Goal: Task Accomplishment & Management: Complete application form

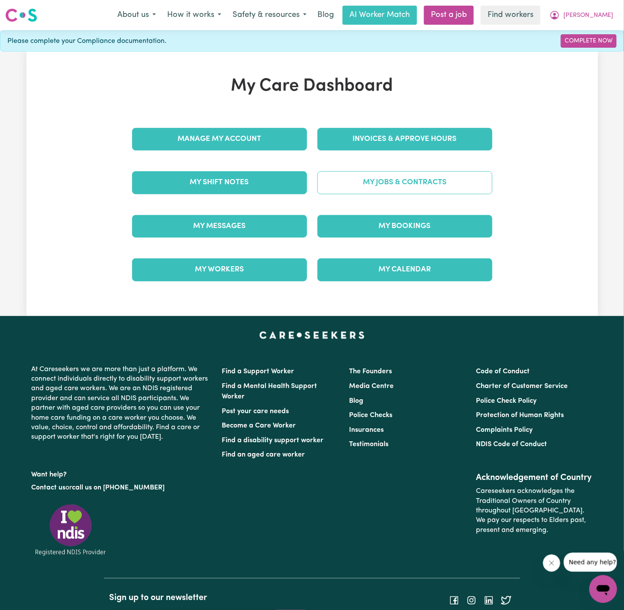
click at [435, 175] on link "My Jobs & Contracts" at bounding box center [405, 182] width 175 height 23
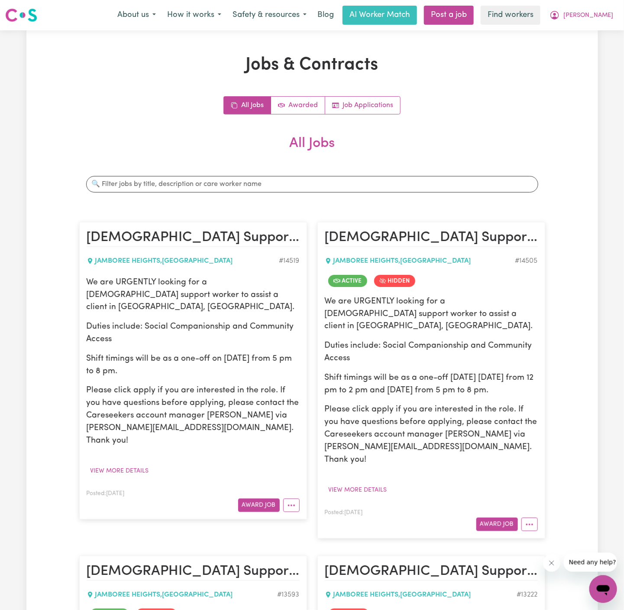
scroll to position [35, 0]
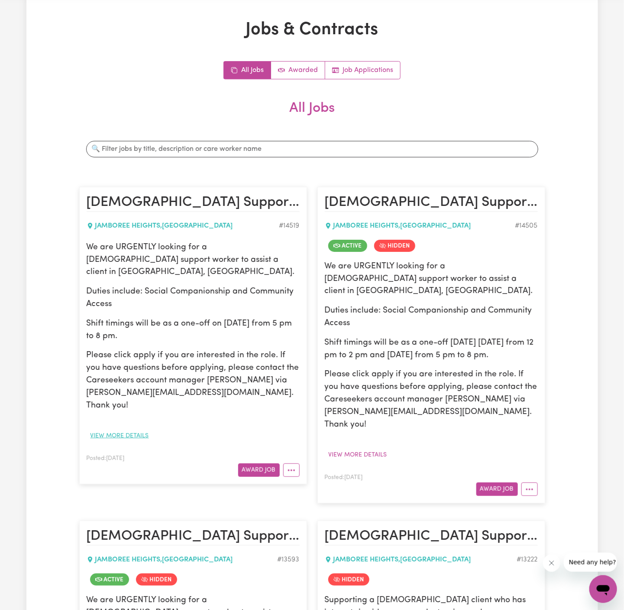
click at [129, 429] on button "View more details" at bounding box center [120, 435] width 66 height 13
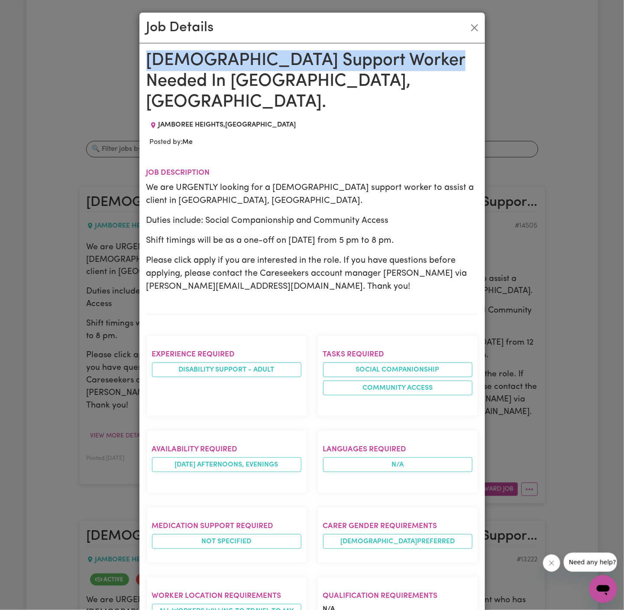
drag, startPoint x: 146, startPoint y: 57, endPoint x: 231, endPoint y: 609, distance: 558.5
click at [231, 609] on div "Female Support Worker Needed In Jamboree Heights, QLD. JAMBOREE HEIGHTS , Queen…" at bounding box center [312, 485] width 332 height 871
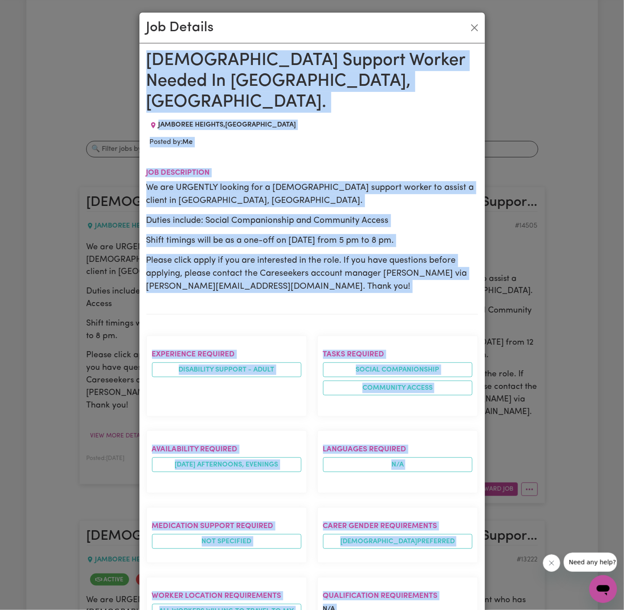
scroll to position [307, 0]
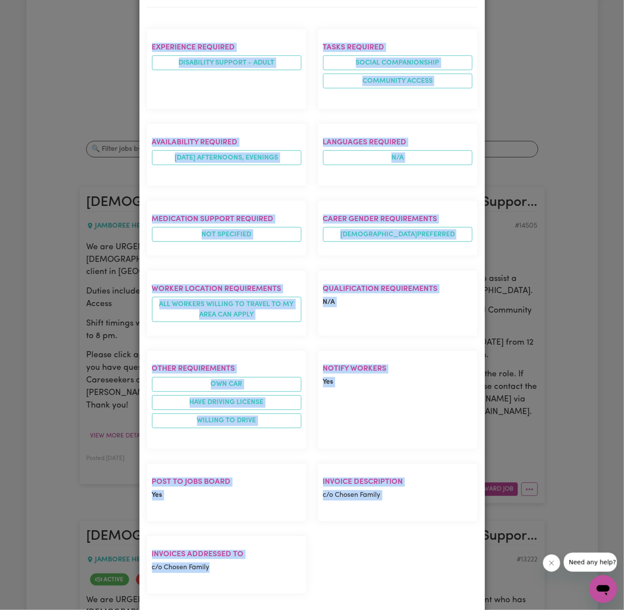
copy div "Female Support Worker Needed In Jamboree Heights, QLD. JAMBOREE HEIGHTS , Queen…"
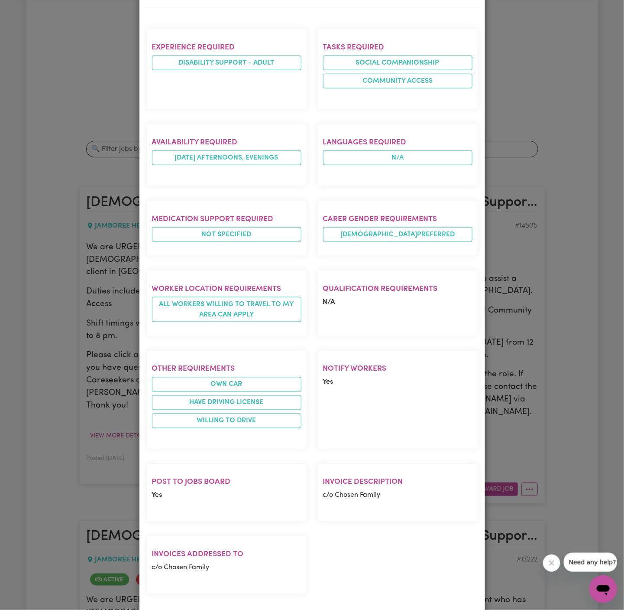
click at [546, 332] on div "Job Details Female Support Worker Needed In Jamboree Heights, QLD. JAMBOREE HEI…" at bounding box center [312, 305] width 624 height 610
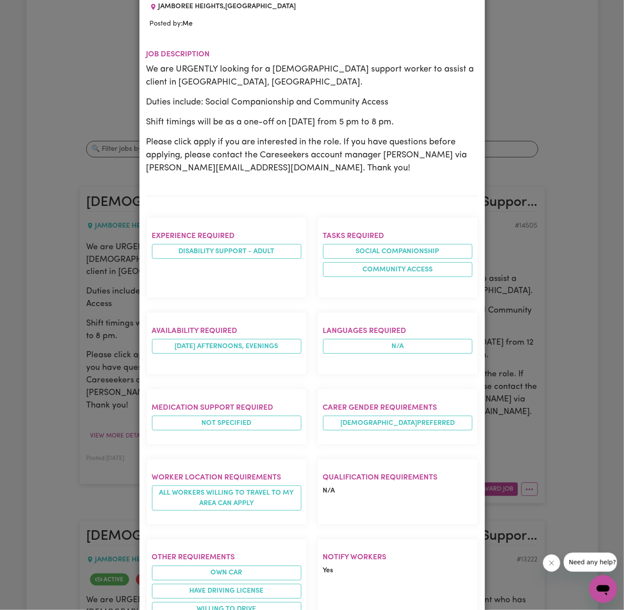
scroll to position [0, 0]
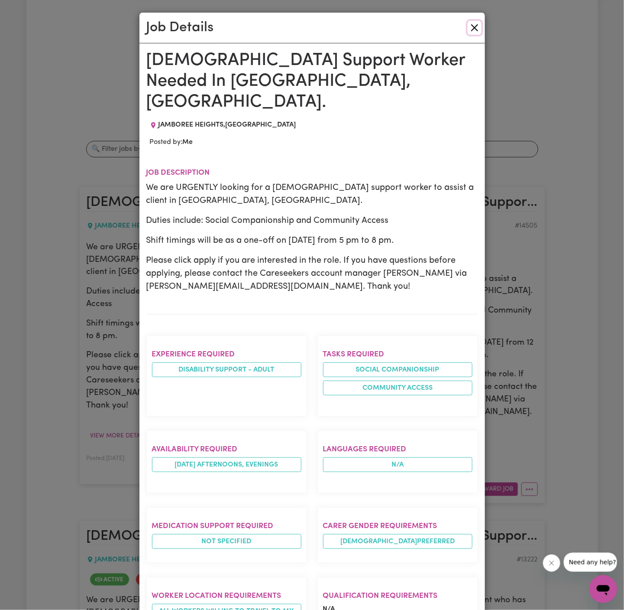
click at [470, 29] on button "Close" at bounding box center [475, 28] width 14 height 14
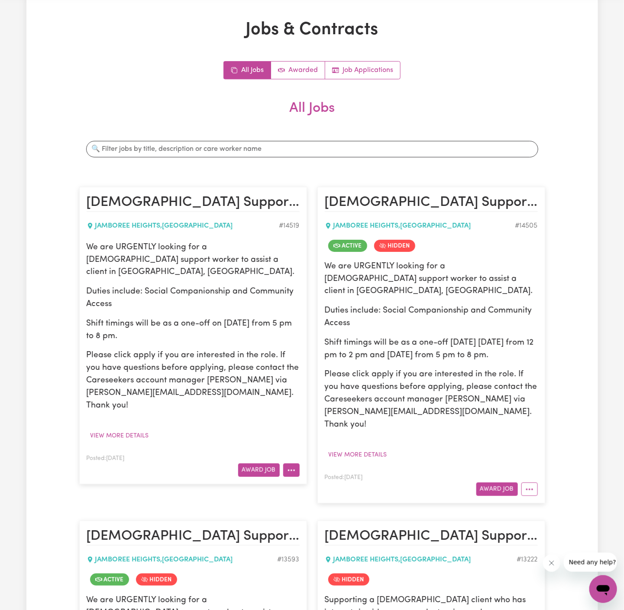
click at [298, 463] on button "More options" at bounding box center [291, 469] width 16 height 13
click at [369, 68] on link "Job Applications" at bounding box center [362, 70] width 75 height 17
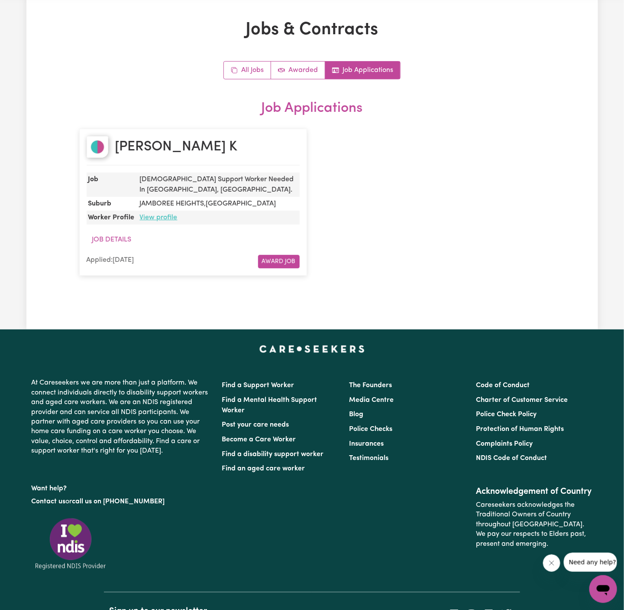
click at [163, 216] on link "View profile" at bounding box center [159, 217] width 38 height 7
click at [249, 73] on link "All Jobs" at bounding box center [247, 70] width 47 height 17
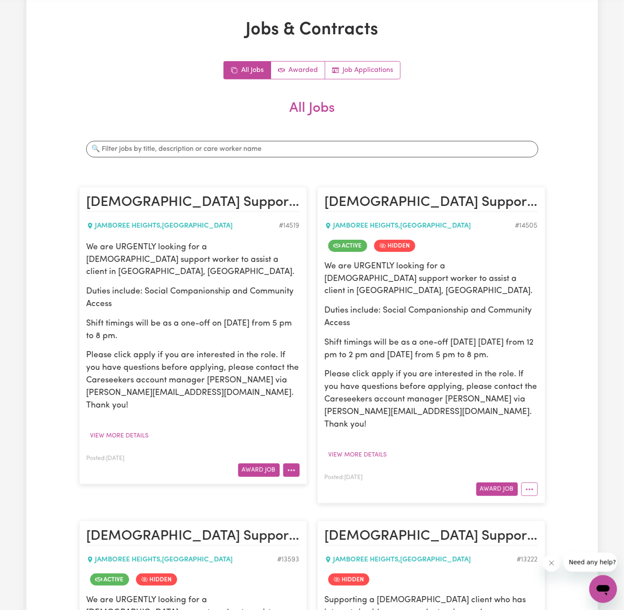
click at [291, 463] on button "More options" at bounding box center [291, 469] width 16 height 13
click at [340, 481] on link "Hide Job" at bounding box center [318, 489] width 68 height 17
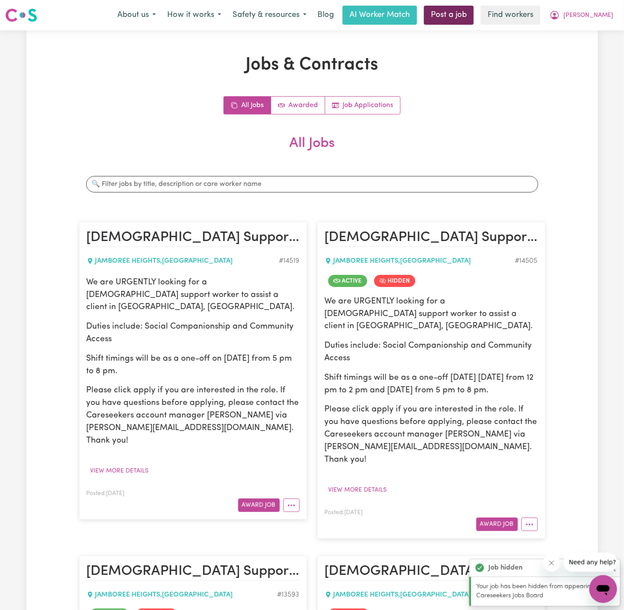
click at [474, 18] on link "Post a job" at bounding box center [449, 15] width 50 height 19
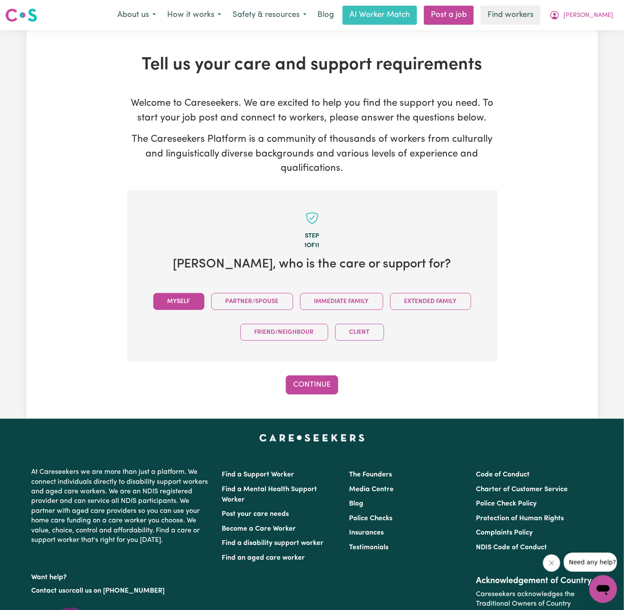
click at [189, 303] on button "Myself" at bounding box center [178, 301] width 51 height 17
click at [319, 383] on button "Continue" at bounding box center [312, 384] width 52 height 19
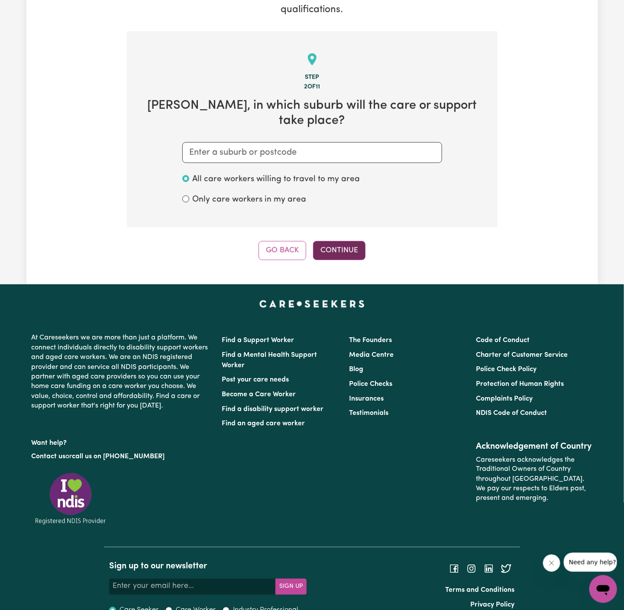
scroll to position [162, 0]
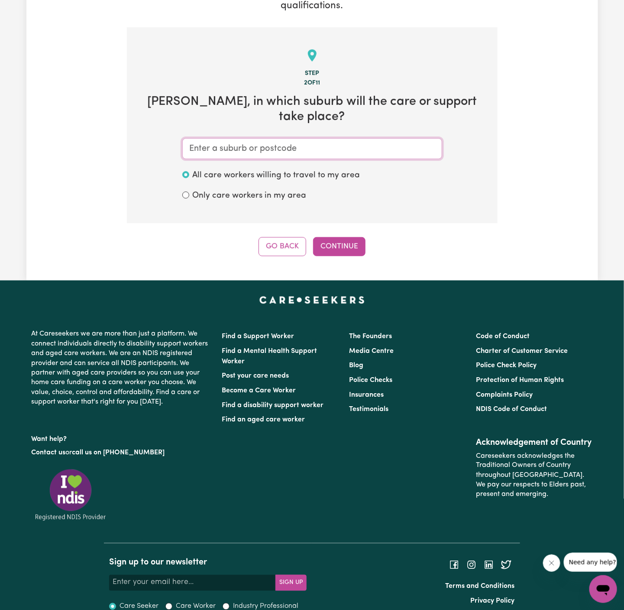
click at [334, 138] on input "text" at bounding box center [312, 148] width 260 height 21
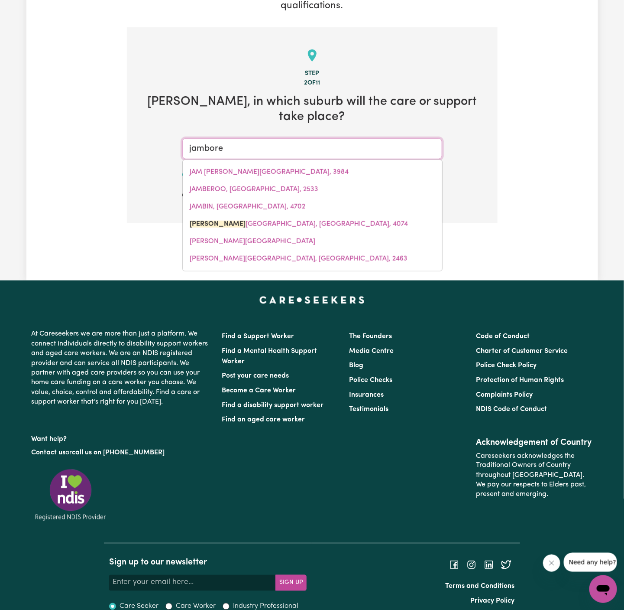
type input "jamboree"
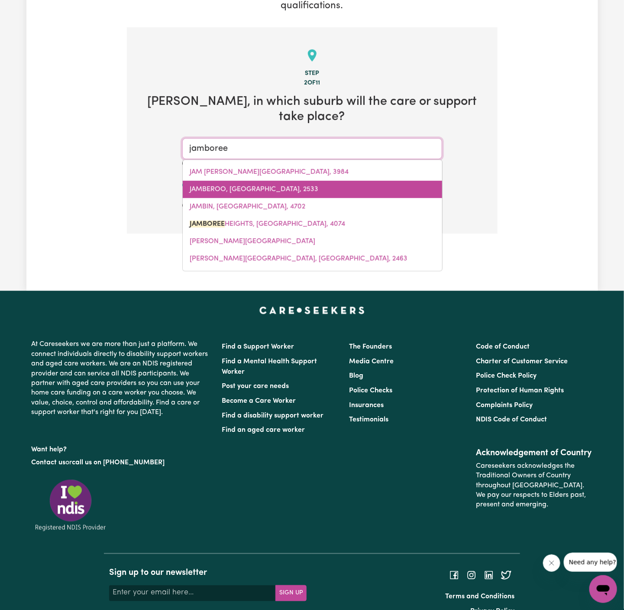
type input "jamboree HEIGHTS, Queensland, 4074"
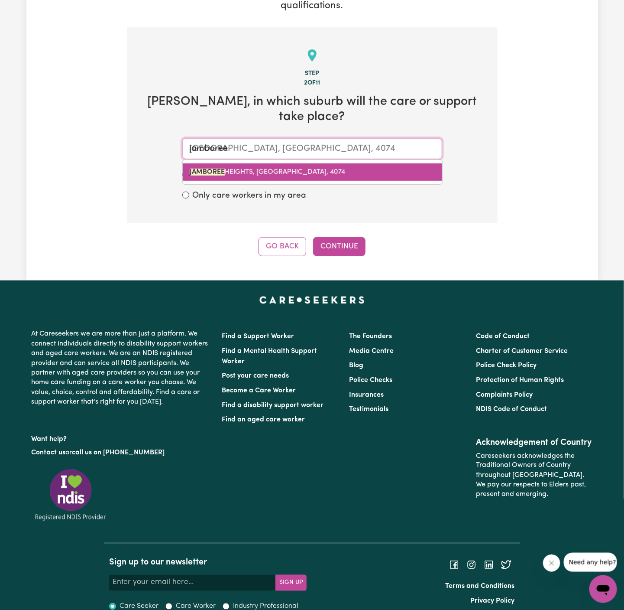
click at [257, 169] on span "JAMBOREE HEIGHTS, Queensland, 4074" at bounding box center [268, 172] width 156 height 7
type input "JAMBOREE HEIGHTS, Queensland, 4074"
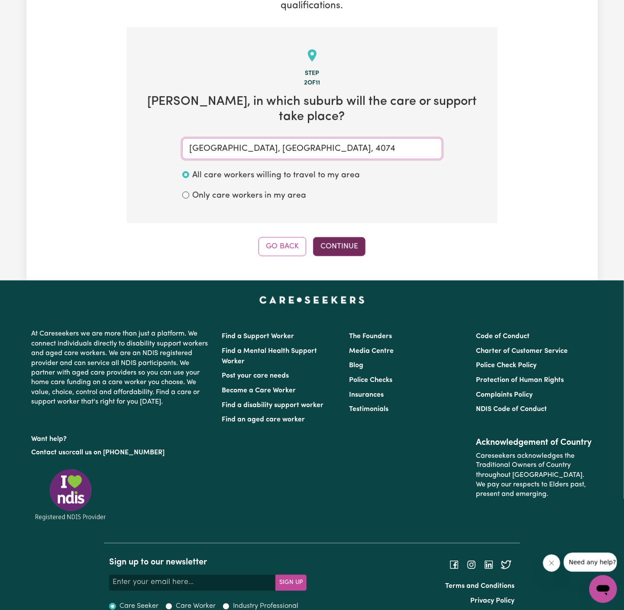
type input "JAMBOREE HEIGHTS, Queensland, 4074"
click at [354, 237] on button "Continue" at bounding box center [339, 246] width 52 height 19
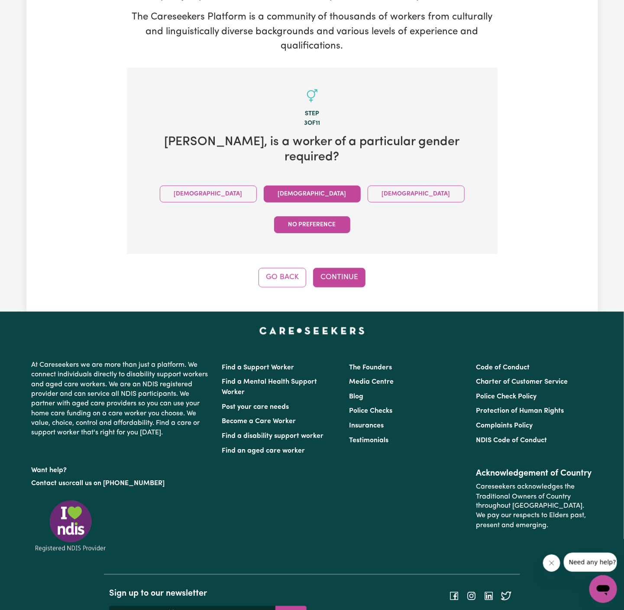
click at [267, 185] on button "Female" at bounding box center [312, 193] width 97 height 17
click at [323, 268] on button "Continue" at bounding box center [339, 277] width 52 height 19
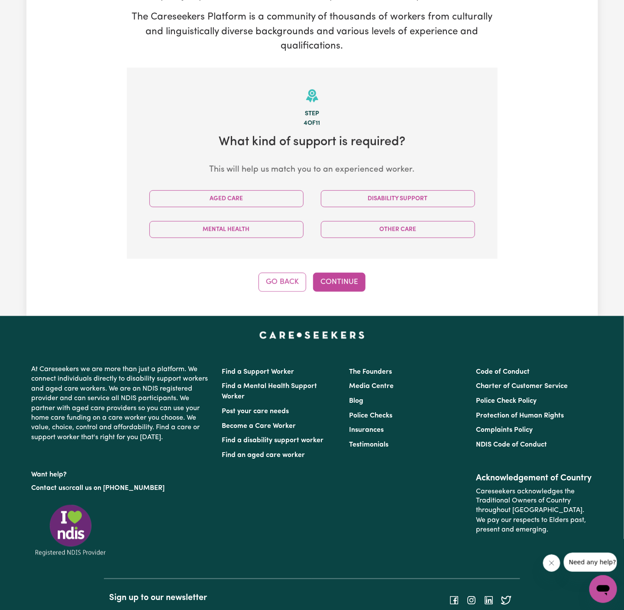
scroll to position [172, 0]
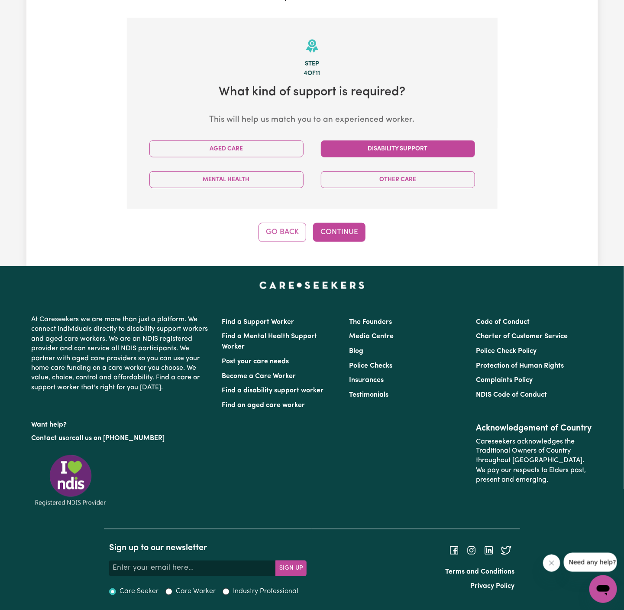
click at [343, 152] on button "Disability Support" at bounding box center [398, 148] width 154 height 17
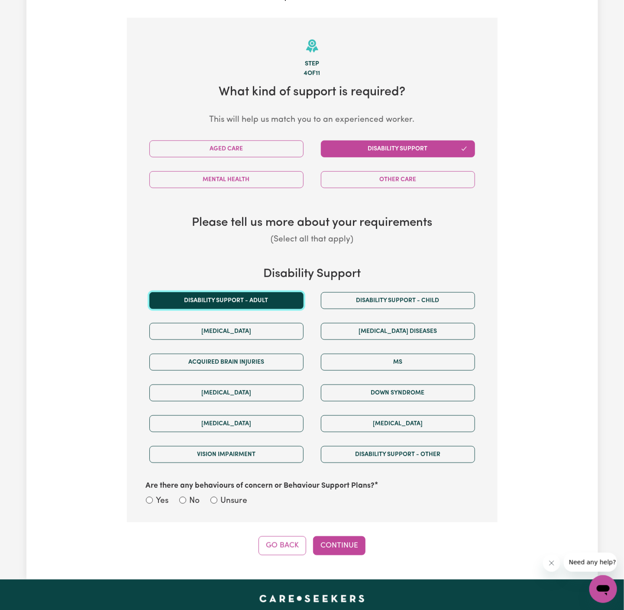
click at [254, 304] on button "Disability support - Adult" at bounding box center [226, 300] width 154 height 17
click at [231, 503] on label "Unsure" at bounding box center [234, 501] width 27 height 13
click at [217, 503] on input "Unsure" at bounding box center [214, 500] width 7 height 7
radio input "true"
click at [330, 555] on div "Tell us your care and support requirements Welcome to Careseekers. We are excit…" at bounding box center [312, 218] width 572 height 721
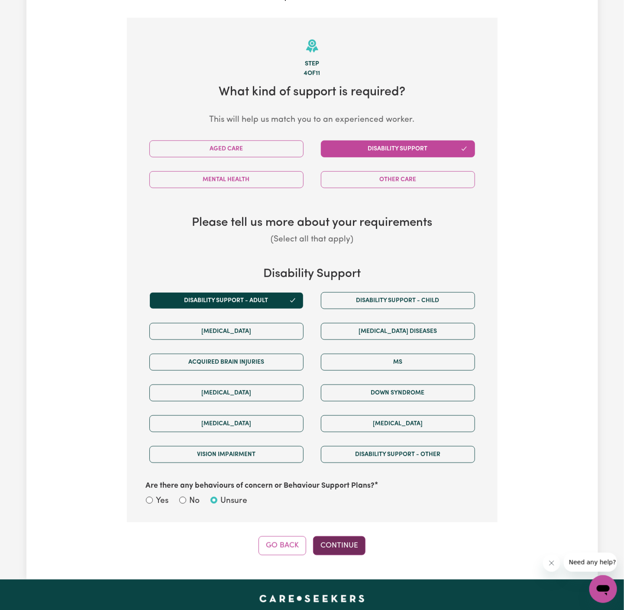
click at [344, 539] on button "Continue" at bounding box center [339, 545] width 52 height 19
select select "PRIVATELY"
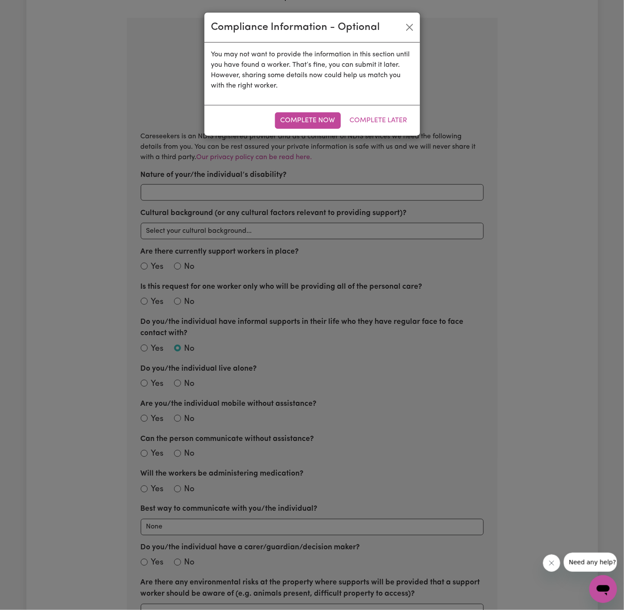
scroll to position [190, 0]
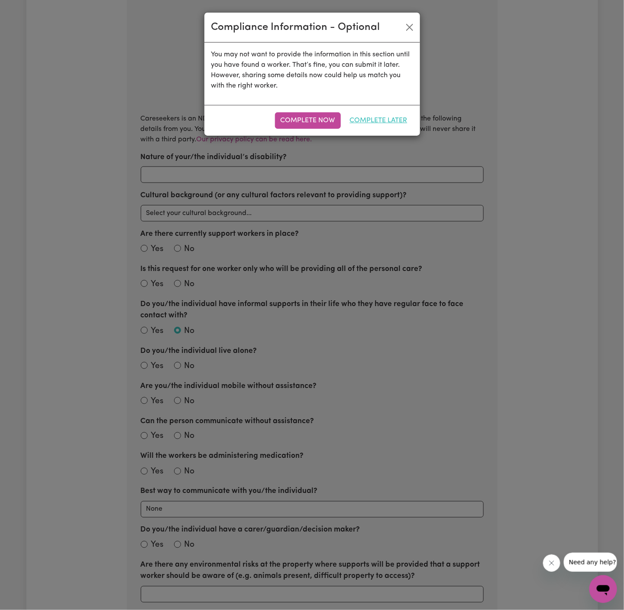
click at [394, 114] on button "Complete Later" at bounding box center [378, 120] width 69 height 16
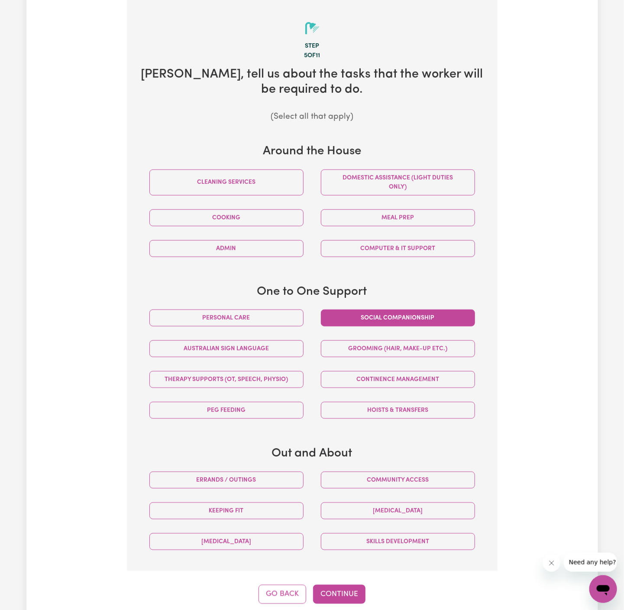
click at [398, 319] on button "Social companionship" at bounding box center [398, 317] width 154 height 17
click at [407, 476] on button "Community access" at bounding box center [398, 479] width 154 height 17
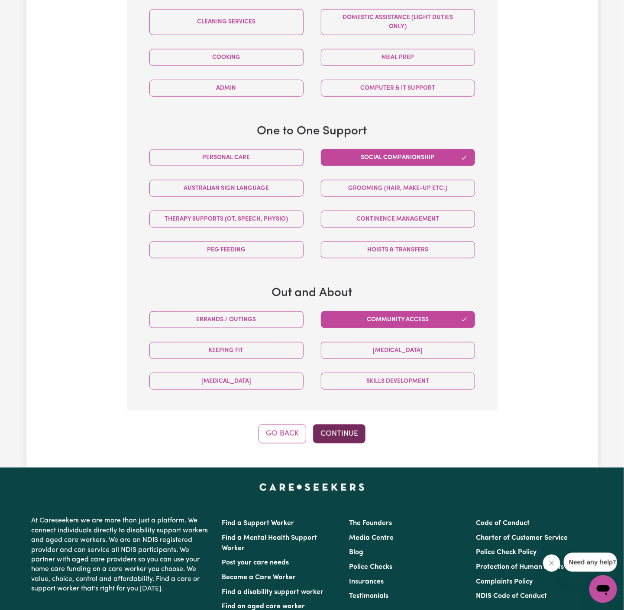
click at [344, 439] on button "Continue" at bounding box center [339, 433] width 52 height 19
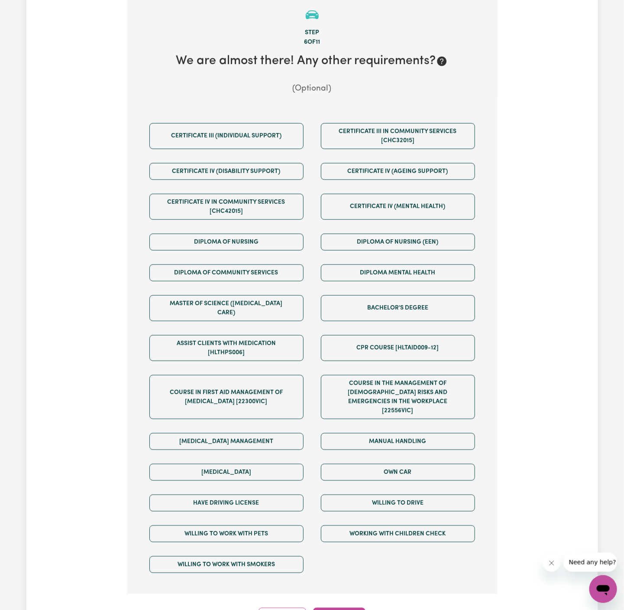
scroll to position [190, 0]
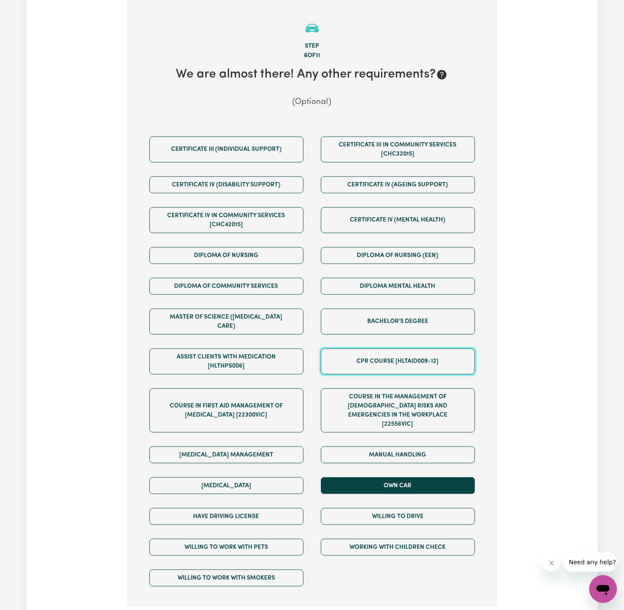
drag, startPoint x: 337, startPoint y: 362, endPoint x: 390, endPoint y: 470, distance: 119.7
click at [390, 470] on div "Certificate III (Individual Support) Certificate III in Community Services [CHC…" at bounding box center [312, 362] width 343 height 464
click at [390, 477] on button "Own Car" at bounding box center [398, 485] width 154 height 17
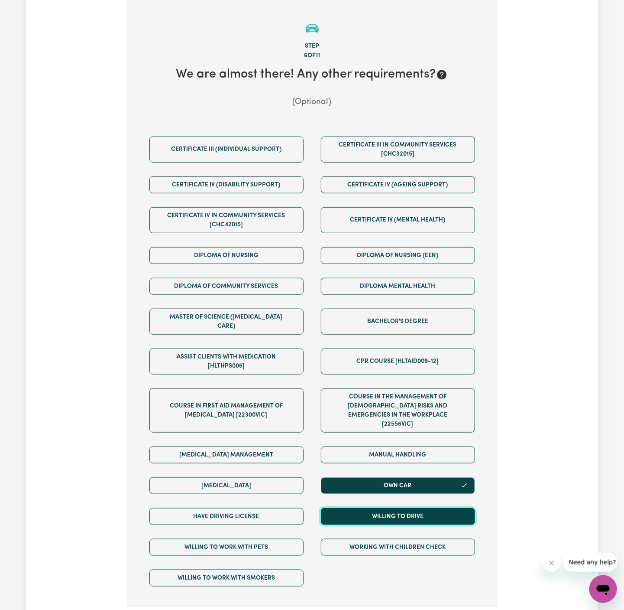
click at [390, 508] on button "Willing to drive" at bounding box center [398, 516] width 154 height 17
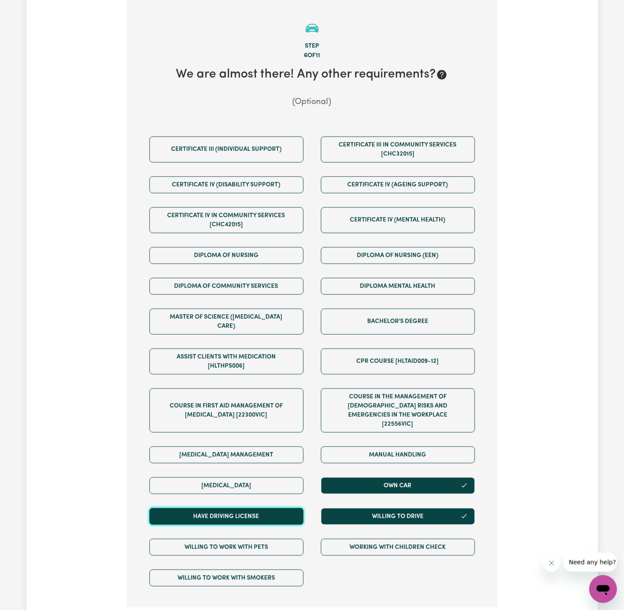
click at [290, 508] on button "Have driving license" at bounding box center [226, 516] width 154 height 17
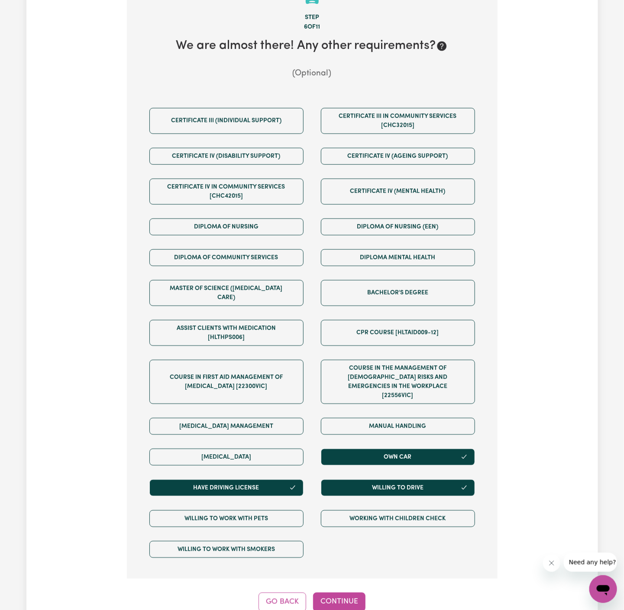
click at [344, 565] on div "Step 6 of 11 We are almost there! Any other requirements? (Optional) Certificat…" at bounding box center [312, 291] width 371 height 640
click at [344, 568] on div "Step 6 of 11 We are almost there! Any other requirements? (Optional) Certificat…" at bounding box center [312, 291] width 371 height 640
click at [344, 592] on button "Continue" at bounding box center [339, 601] width 52 height 19
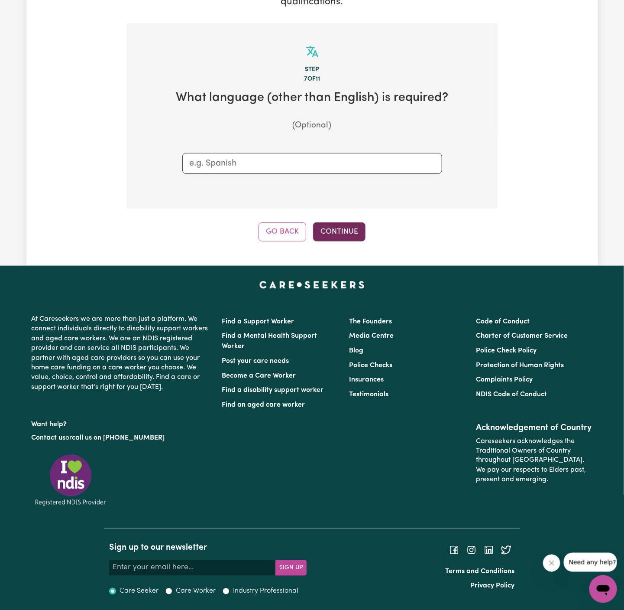
click at [351, 236] on button "Continue" at bounding box center [339, 231] width 52 height 19
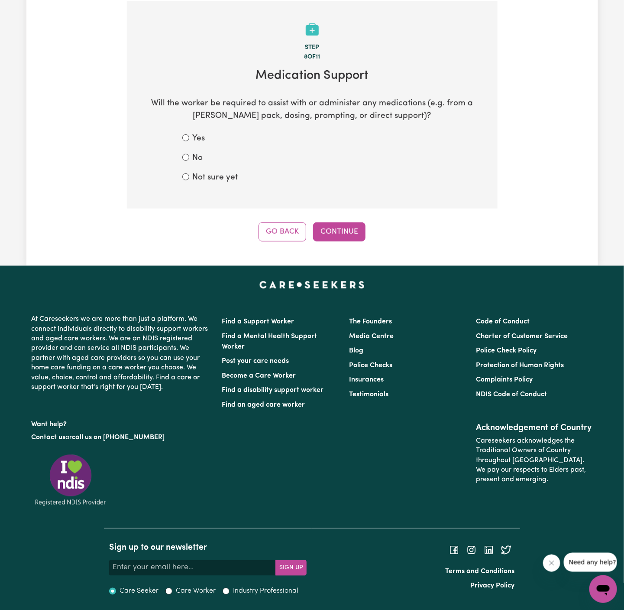
scroll to position [188, 0]
click at [185, 155] on input "No" at bounding box center [185, 157] width 7 height 7
radio input "true"
click at [345, 235] on button "Continue" at bounding box center [339, 231] width 52 height 19
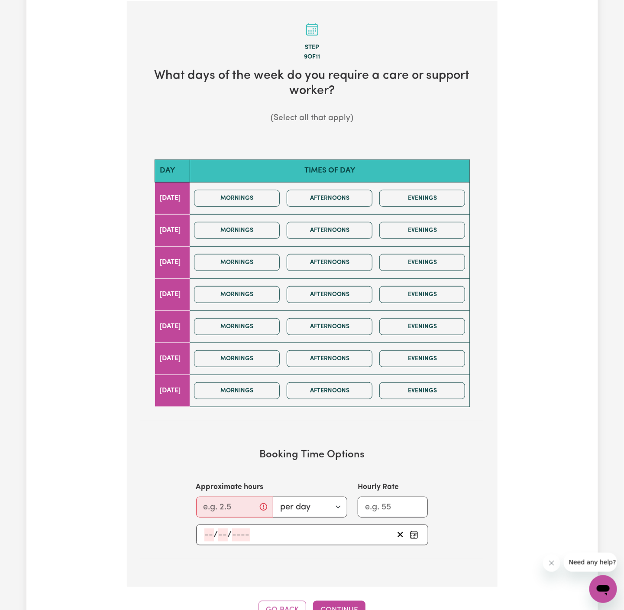
scroll to position [190, 0]
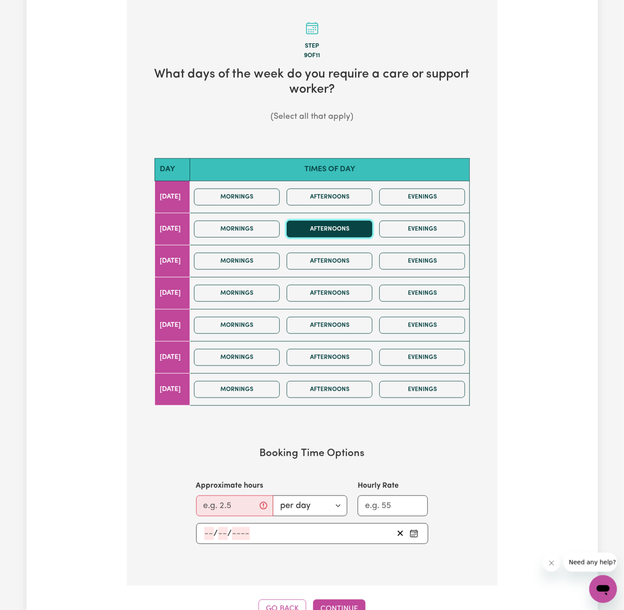
click at [336, 227] on button "Afternoons" at bounding box center [330, 229] width 86 height 17
click at [229, 495] on input "Approximate hours" at bounding box center [234, 505] width 77 height 21
type input "2"
click at [208, 531] on input "number" at bounding box center [209, 533] width 10 height 13
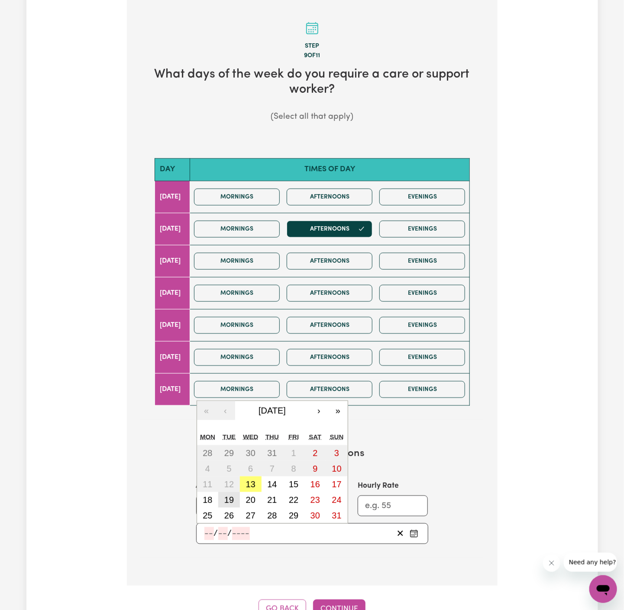
click at [229, 495] on abbr "19" at bounding box center [229, 500] width 10 height 10
type input "2025-08-19"
type input "19"
type input "8"
type input "2025"
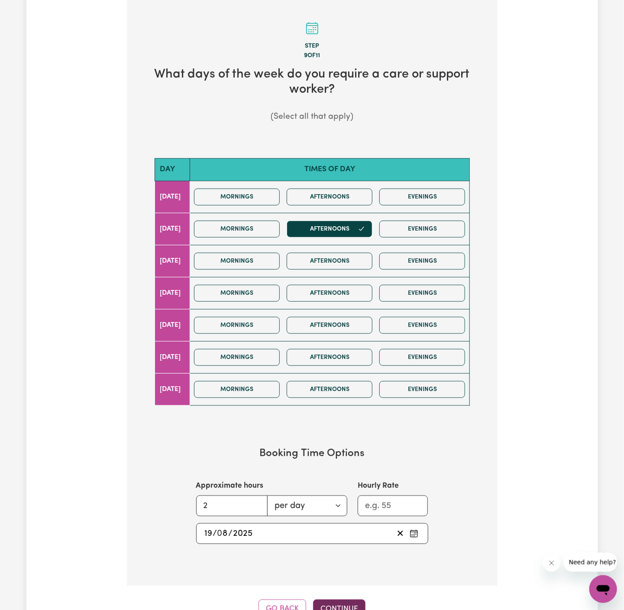
click at [332, 601] on button "Continue" at bounding box center [339, 608] width 52 height 19
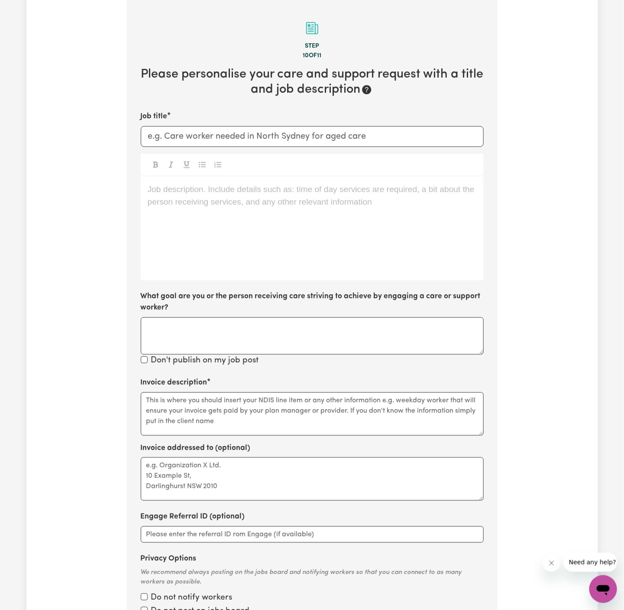
click at [271, 215] on div "Job description. Include details such as: time of day services are required, a …" at bounding box center [312, 228] width 343 height 104
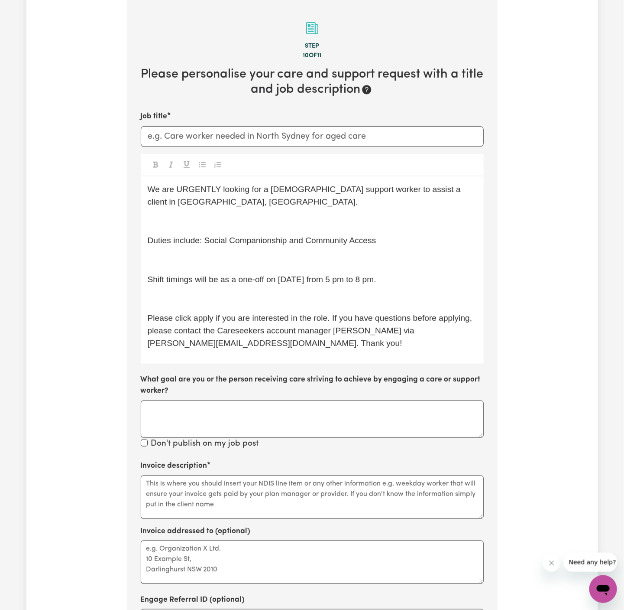
click at [192, 219] on p "﻿" at bounding box center [312, 221] width 329 height 13
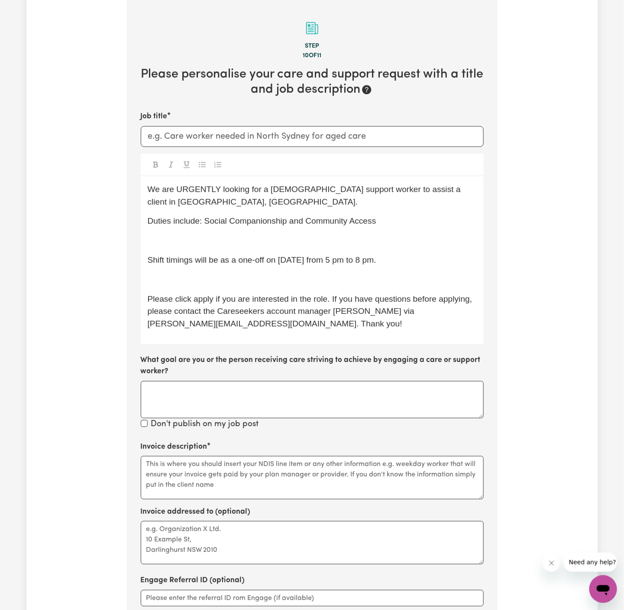
click at [189, 245] on p "﻿" at bounding box center [312, 240] width 329 height 13
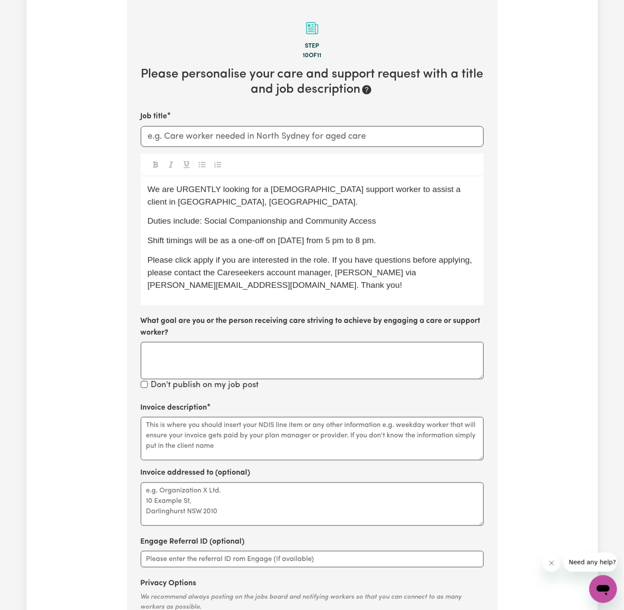
click at [361, 279] on p "Please click apply if you are interested in the role. If you have questions bef…" at bounding box center [312, 272] width 329 height 37
click at [362, 281] on p "Please click apply if you are interested in the role. If you have questions bef…" at bounding box center [312, 272] width 329 height 37
click at [359, 271] on span "Please click apply if you are interested in the role. If you have questions bef…" at bounding box center [311, 272] width 327 height 34
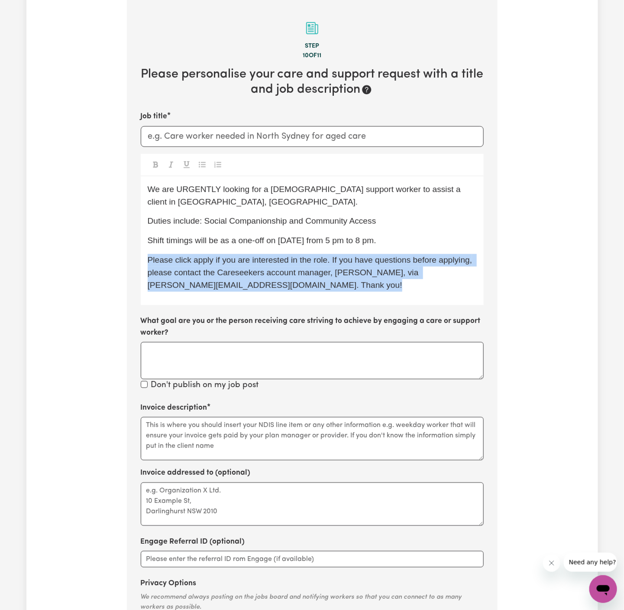
drag, startPoint x: 373, startPoint y: 308, endPoint x: 276, endPoint y: 263, distance: 106.8
click at [276, 263] on div "Job title We are URGENTLY looking for a female support worker to assist a clien…" at bounding box center [312, 251] width 343 height 281
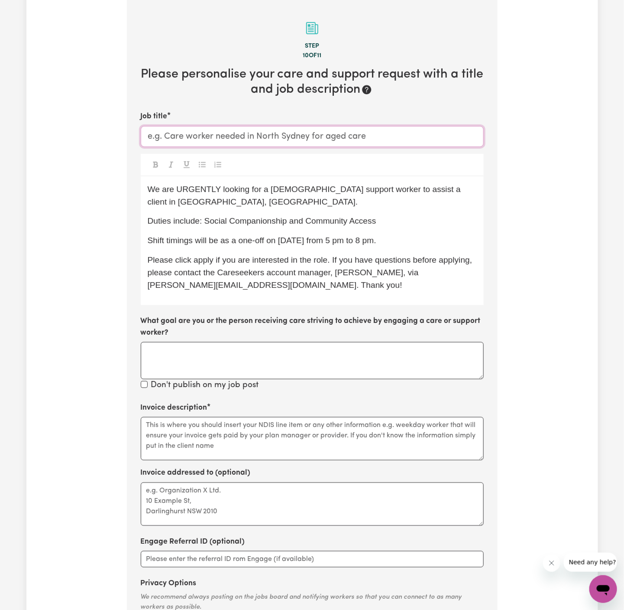
click at [425, 136] on input "Job title" at bounding box center [312, 136] width 343 height 21
paste input "Female Support Worker Needed In Jamboree Heights, QLD."
type input "Female Support Worker Needed In Jamboree Heights, QLD."
click at [335, 252] on div "We are URGENTLY looking for a female support worker to assist a client in Jambo…" at bounding box center [312, 240] width 343 height 129
click at [398, 219] on p "Duties include: Social Companionship and Community Access" at bounding box center [312, 221] width 329 height 13
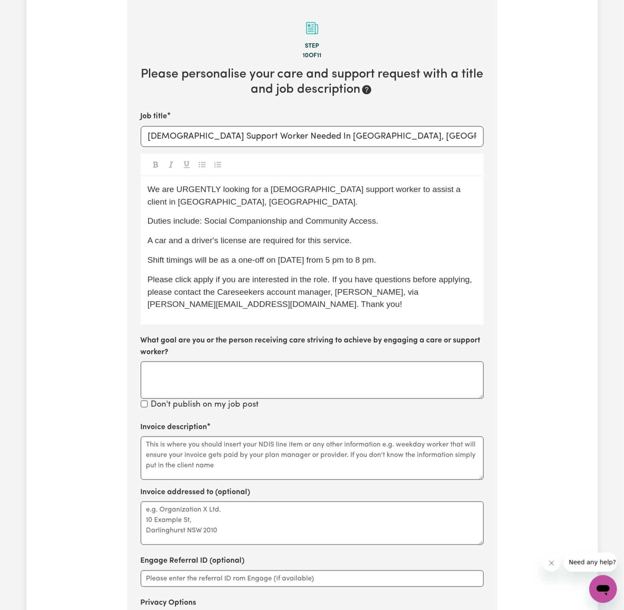
click at [324, 250] on div "We are URGENTLY looking for a female support worker to assist a client in Jambo…" at bounding box center [312, 250] width 343 height 148
click at [406, 237] on p "A car and a driver's license are required for this service." at bounding box center [312, 240] width 329 height 13
click at [395, 224] on p "Duties include: Social Companionship and Community Access." at bounding box center [312, 221] width 329 height 13
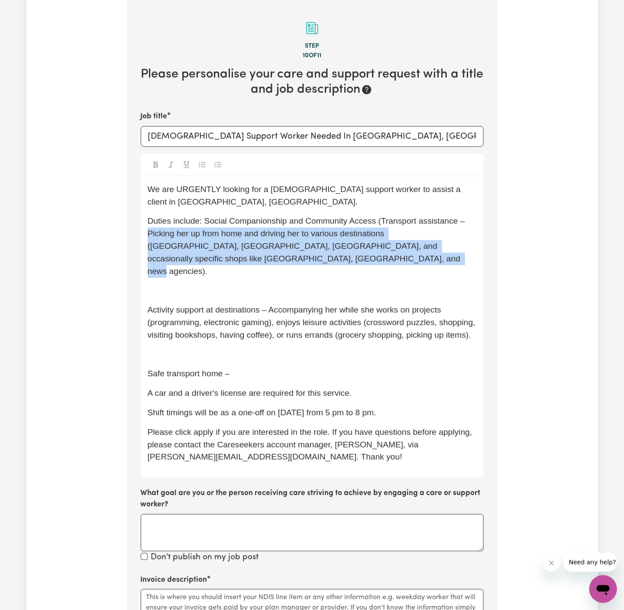
drag, startPoint x: 321, startPoint y: 263, endPoint x: 130, endPoint y: 237, distance: 192.4
click at [130, 237] on section "Step 10 of 11 Please personalise your care and support request with a title and…" at bounding box center [312, 417] width 371 height 835
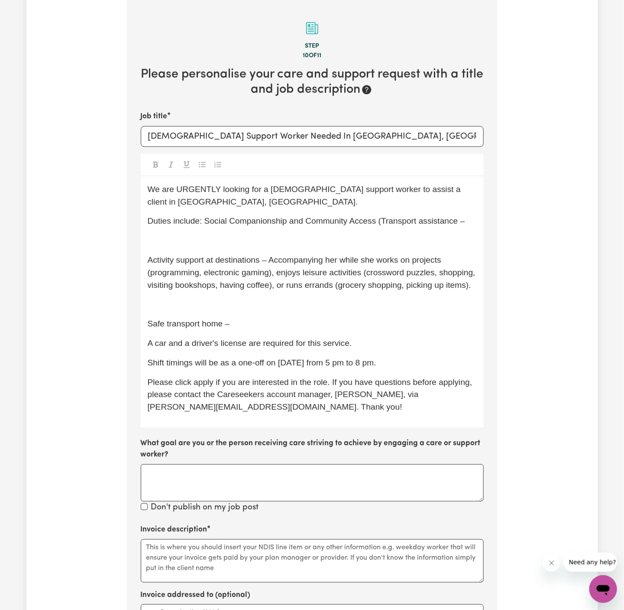
click at [148, 260] on span "Activity support at destinations – Accompanying her while she works on projects…" at bounding box center [313, 272] width 331 height 34
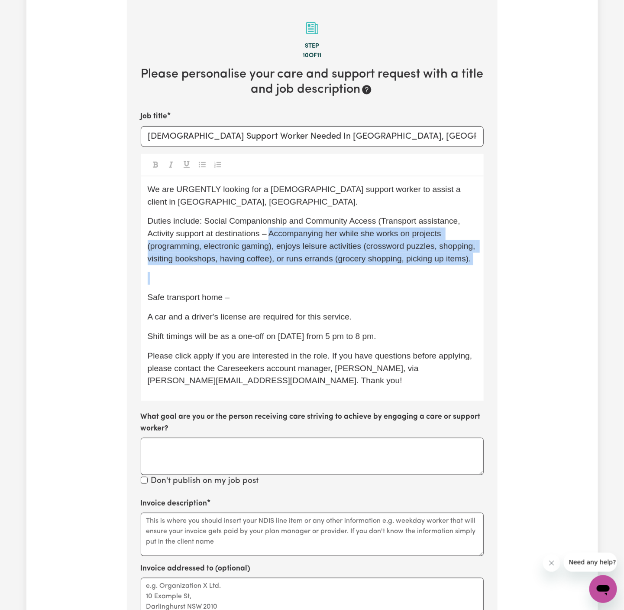
drag, startPoint x: 251, startPoint y: 289, endPoint x: 273, endPoint y: 234, distance: 58.6
click at [273, 234] on div "We are URGENTLY looking for a female support worker to assist a client in Jambo…" at bounding box center [312, 288] width 343 height 224
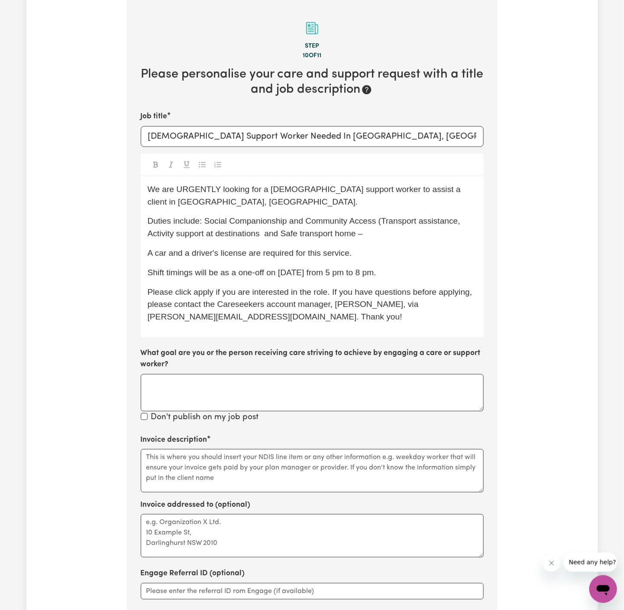
click at [368, 235] on p "Duties include: Social Companionship and Community Access (Transport assistance…" at bounding box center [312, 227] width 329 height 25
click at [383, 222] on span "Duties include: Social Companionship and Community Access (Transport assistance…" at bounding box center [305, 227] width 315 height 22
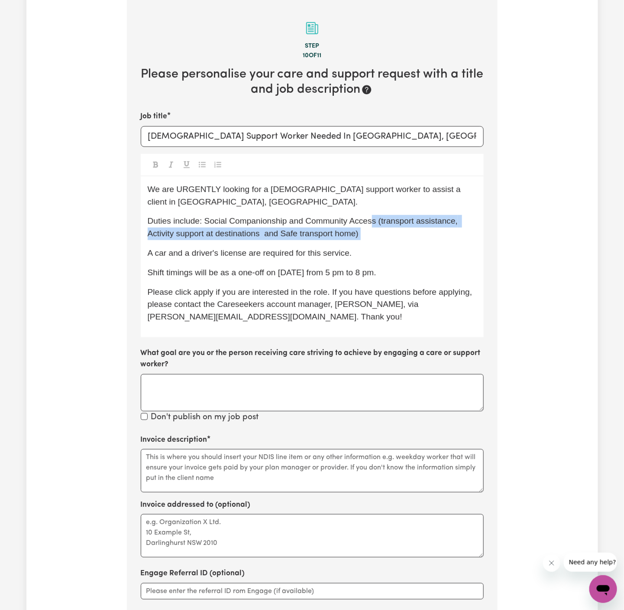
drag, startPoint x: 372, startPoint y: 227, endPoint x: 179, endPoint y: 241, distance: 193.3
click at [179, 241] on div "We are URGENTLY looking for a female support worker to assist a client in Jambo…" at bounding box center [312, 256] width 343 height 161
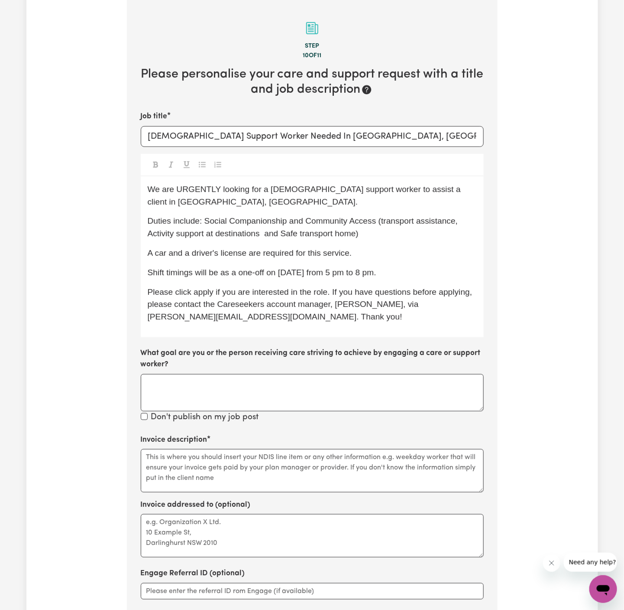
click at [151, 233] on span "Duties include: Social Companionship and Community Access (transport assistance…" at bounding box center [304, 227] width 312 height 22
click at [286, 236] on span "Duties include: Social Companionship and Community Access (transport assistance…" at bounding box center [304, 227] width 313 height 22
click at [358, 244] on div "We are URGENTLY looking for a female support worker to assist a client in Jambo…" at bounding box center [312, 256] width 343 height 161
click at [402, 230] on p "Duties include: Social Companionship and Community Access (transport assistance…" at bounding box center [312, 227] width 329 height 25
click at [214, 106] on section "Step 10 of 11 Please personalise your care and support request with a title and…" at bounding box center [312, 347] width 371 height 695
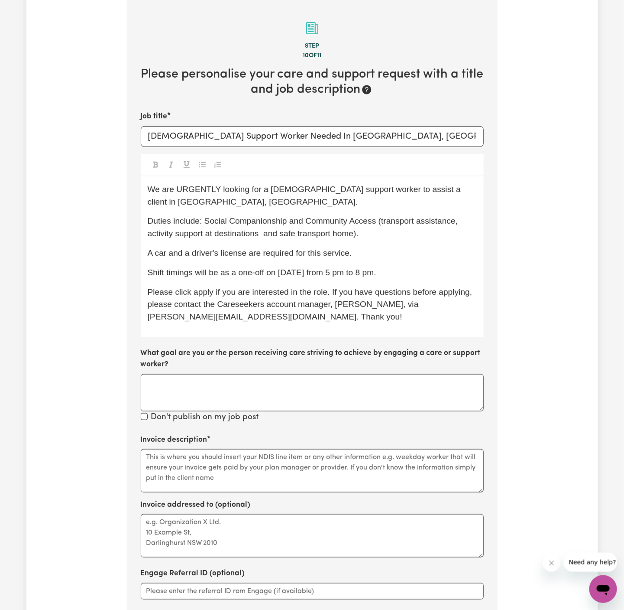
click at [280, 234] on span "Duties include: Social Companionship and Community Access (transport assistance…" at bounding box center [304, 227] width 313 height 22
drag, startPoint x: 222, startPoint y: 276, endPoint x: 455, endPoint y: 276, distance: 232.7
click at [455, 276] on p "Shift timings will be as a one-off on 19/06 Thursday from 5 pm to 8 pm." at bounding box center [312, 272] width 329 height 13
click at [428, 273] on p "Shift timings will be every Tuesday from 230 pm to 430 pm." at bounding box center [312, 272] width 329 height 13
click at [360, 194] on span "We are URGENTLY looking for a female support worker to assist a client in Jambo…" at bounding box center [306, 196] width 316 height 22
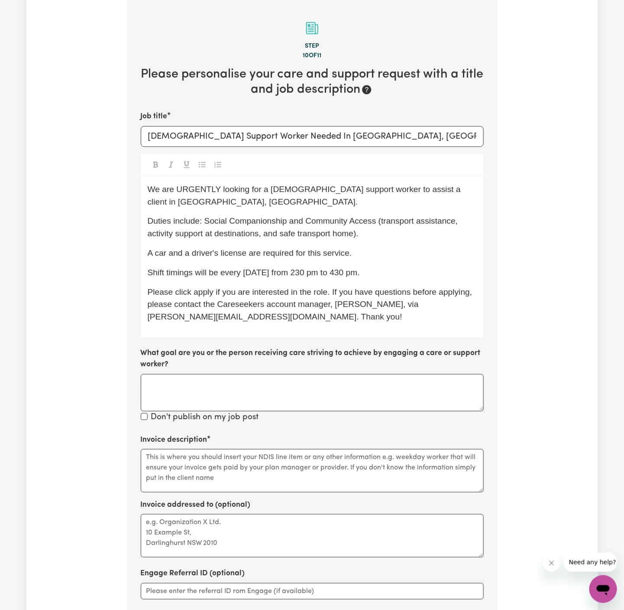
click at [319, 260] on div "We are URGENTLY looking for a female support worker to assist a client in Jambo…" at bounding box center [312, 256] width 343 height 161
click at [338, 260] on div "We are URGENTLY looking for a female support worker to assist a client in Jambo…" at bounding box center [312, 256] width 343 height 161
click at [369, 260] on div "We are URGENTLY looking for a female support worker to assist a client in Jambo…" at bounding box center [312, 256] width 343 height 161
click at [376, 280] on div "We are URGENTLY looking for a female support worker to assist a client in Jambo…" at bounding box center [312, 256] width 343 height 161
click at [395, 274] on p "Shift timings will be every Tuesday from 230 pm to 430 pm." at bounding box center [312, 272] width 329 height 13
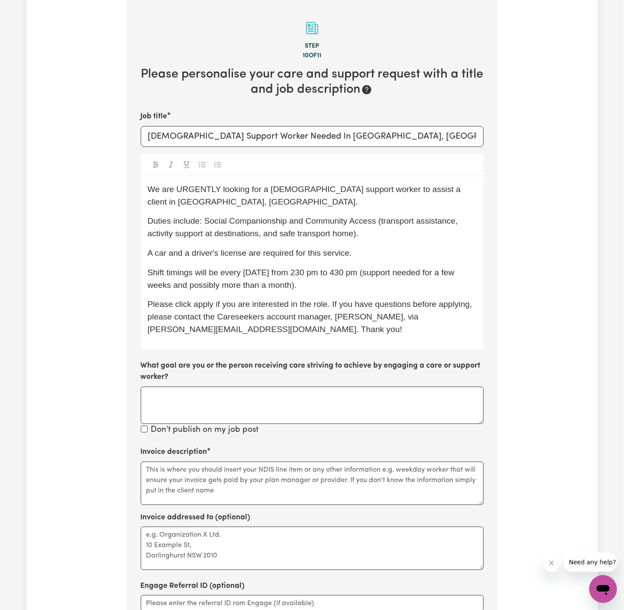
click at [369, 273] on span "Shift timings will be every Tuesday from 230 pm to 430 pm (support needed for a…" at bounding box center [302, 279] width 309 height 22
click at [370, 273] on span "Shift timings will be every Tuesday from 230 pm to 430 pm (cover support needed…" at bounding box center [306, 279] width 317 height 22
click at [430, 272] on span "Shift timings will be every Tuesday from 230 pm to 430 pm (to cover support nee…" at bounding box center [311, 279] width 326 height 22
click at [325, 292] on div "We are URGENTLY looking for a female support worker to assist a client in Jambo…" at bounding box center [312, 262] width 343 height 173
click at [361, 292] on div "We are URGENTLY looking for a female support worker to assist a client in Jambo…" at bounding box center [312, 262] width 343 height 173
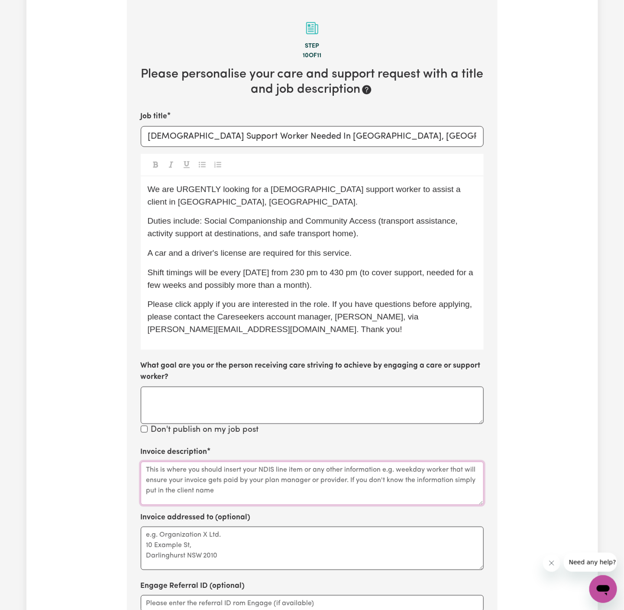
click at [243, 479] on textarea "Invoice description" at bounding box center [312, 482] width 343 height 43
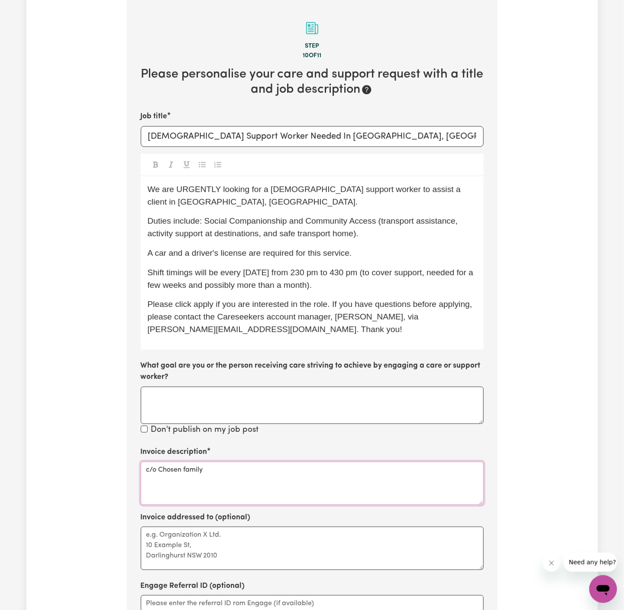
click at [171, 470] on textarea "c/o Chosen family" at bounding box center [312, 482] width 343 height 43
type textarea "c/o Chosen family"
click at [182, 534] on textarea "Invoice addressed to (optional)" at bounding box center [312, 547] width 343 height 43
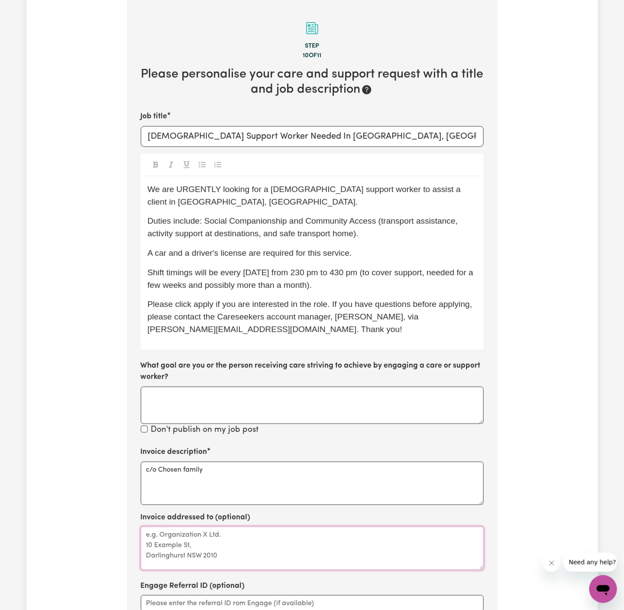
paste textarea "c/o Chosen family"
type textarea "c/o Chosen family"
click at [374, 262] on div "We are URGENTLY looking for a female support worker to assist a client in Jambo…" at bounding box center [312, 262] width 343 height 173
click at [372, 262] on div "We are URGENTLY looking for a female support worker to assist a client in Jambo…" at bounding box center [312, 262] width 343 height 173
click at [365, 286] on p "Shift timings will be every Tuesday from 230 pm to 430 pm (to cover support, ne…" at bounding box center [312, 278] width 329 height 25
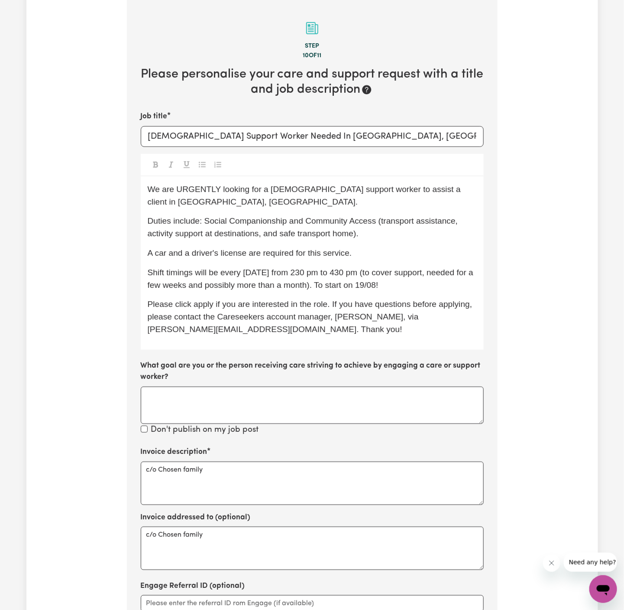
click at [395, 285] on p "Shift timings will be every Tuesday from 230 pm to 430 pm (to cover support, ne…" at bounding box center [312, 278] width 329 height 25
click at [375, 305] on span "Please click apply if you are interested in the role. If you have questions bef…" at bounding box center [311, 316] width 327 height 34
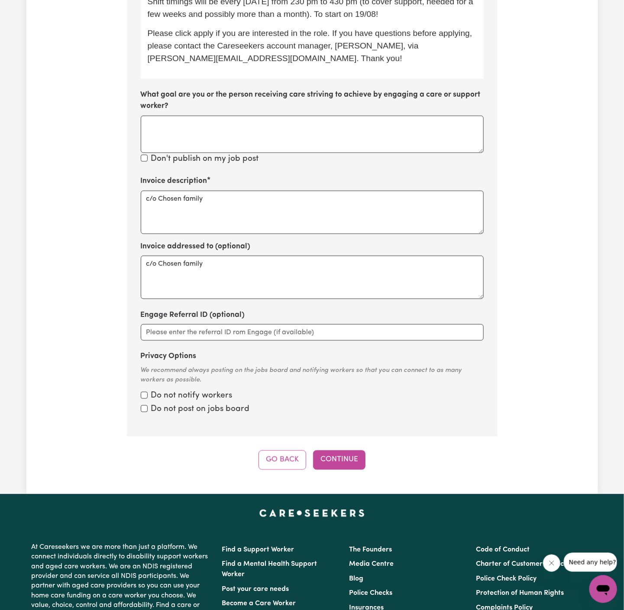
scroll to position [525, 0]
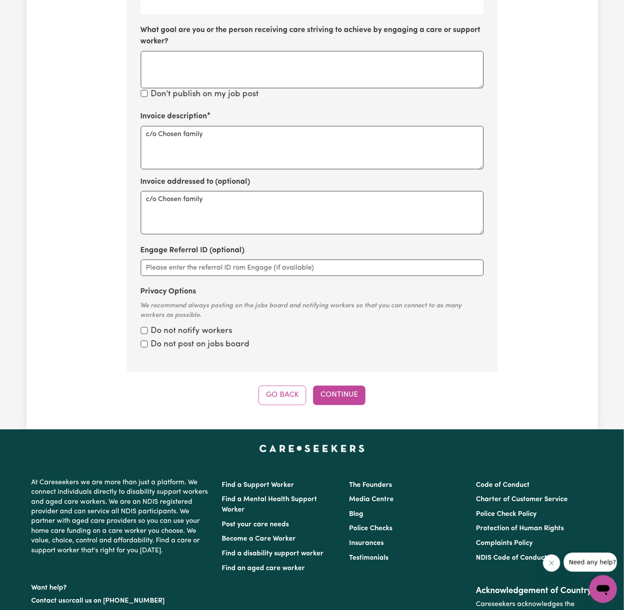
click at [348, 403] on button "Continue" at bounding box center [339, 395] width 52 height 19
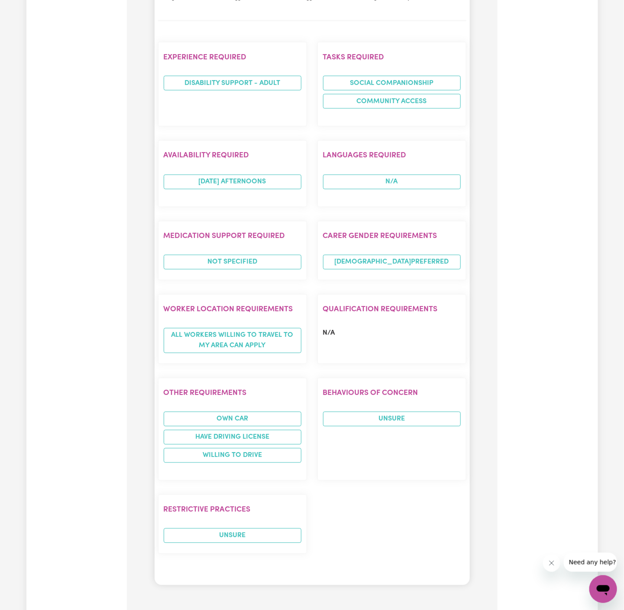
scroll to position [895, 0]
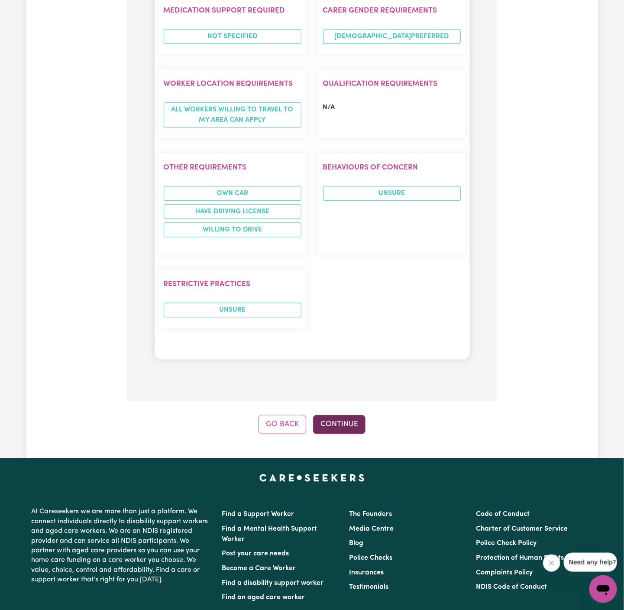
click at [341, 415] on button "Continue" at bounding box center [339, 424] width 52 height 19
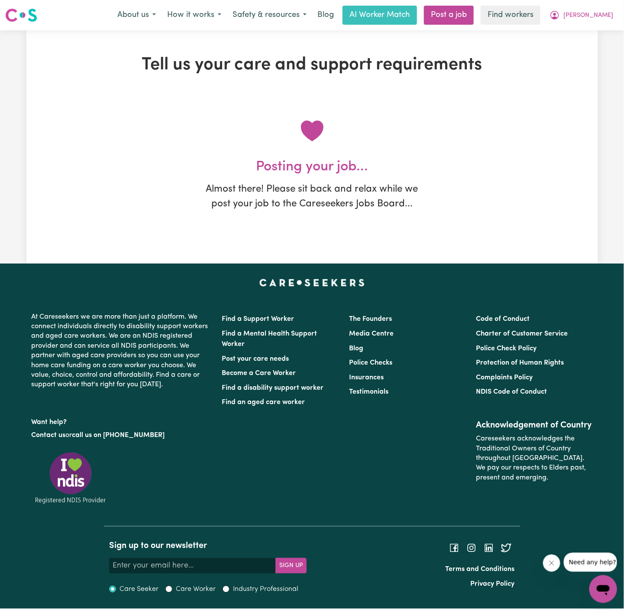
scroll to position [0, 0]
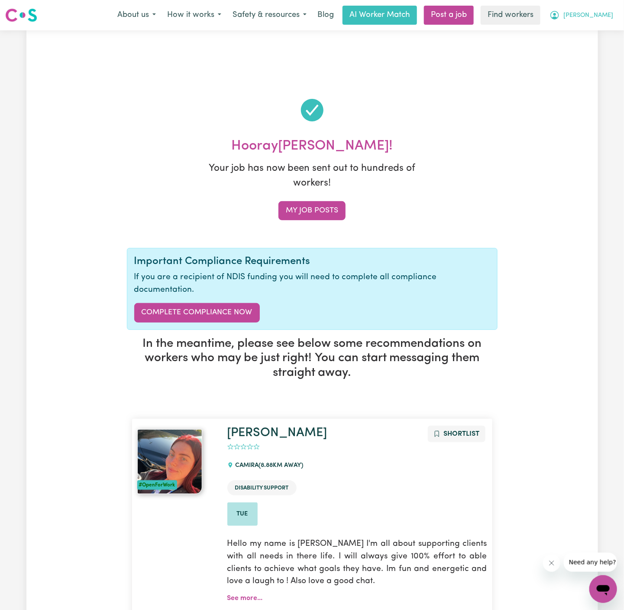
click at [607, 10] on button "[PERSON_NAME]" at bounding box center [581, 15] width 75 height 18
click at [602, 29] on link "My Dashboard" at bounding box center [584, 34] width 68 height 16
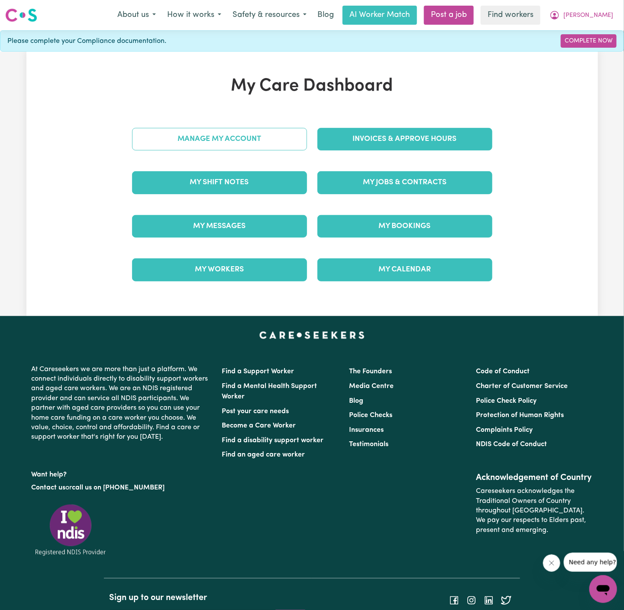
click at [285, 137] on link "Manage My Account" at bounding box center [219, 139] width 175 height 23
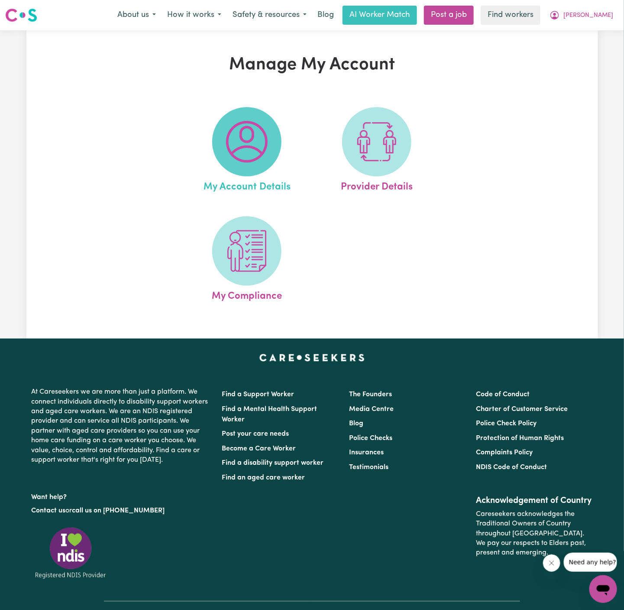
click at [218, 151] on span at bounding box center [246, 141] width 69 height 69
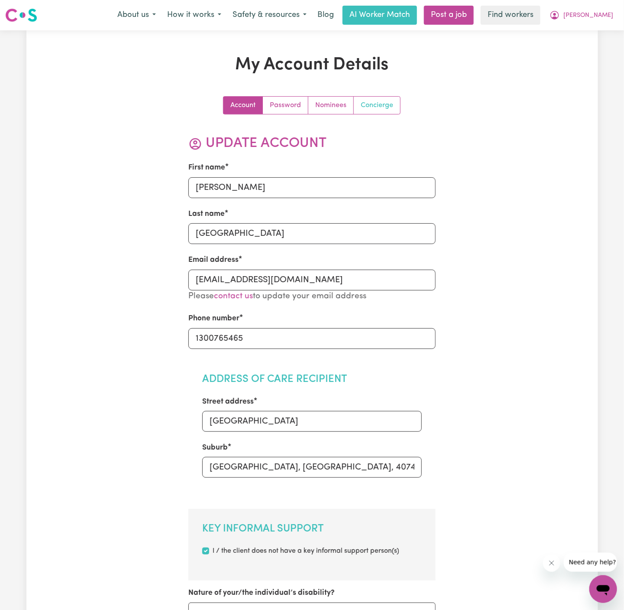
click at [387, 105] on link "Concierge" at bounding box center [377, 105] width 46 height 17
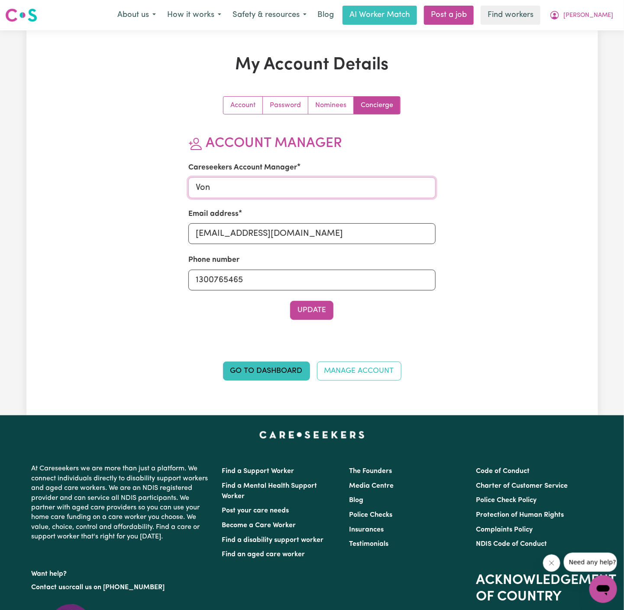
click at [269, 182] on input "Von" at bounding box center [311, 187] width 247 height 21
type input "Annie"
click at [269, 228] on input "von@careseekers.com.au" at bounding box center [311, 233] width 247 height 21
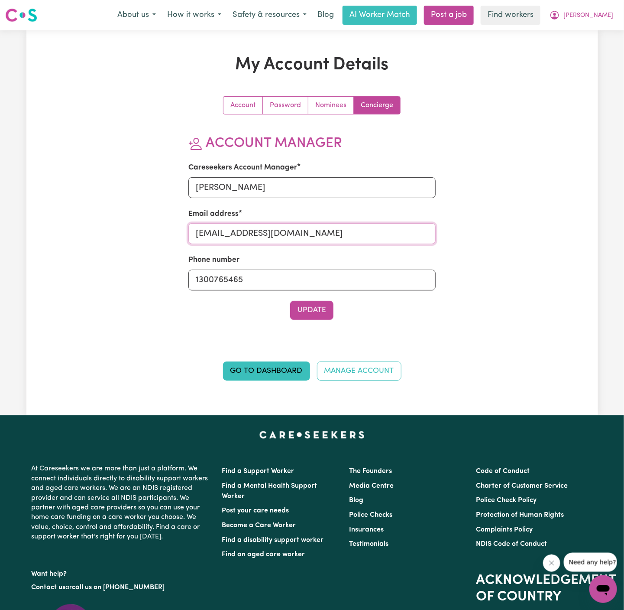
click at [269, 228] on input "von@careseekers.com.au" at bounding box center [311, 233] width 247 height 21
type input "annie@careseekers.com.au"
click at [314, 324] on div "Account Password Nominees Concierge Account Manager Careseekers Account Manager…" at bounding box center [311, 214] width 247 height 237
click at [314, 305] on button "Update" at bounding box center [311, 310] width 43 height 19
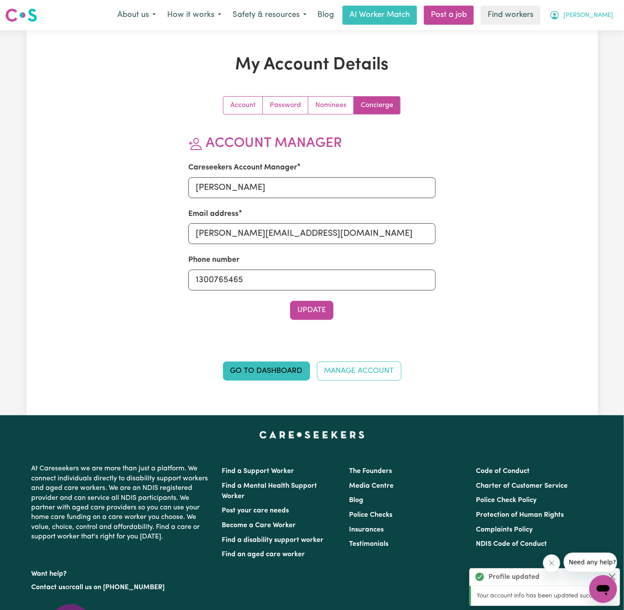
click at [608, 15] on span "[PERSON_NAME]" at bounding box center [589, 16] width 50 height 10
click at [608, 32] on link "My Dashboard" at bounding box center [584, 34] width 68 height 16
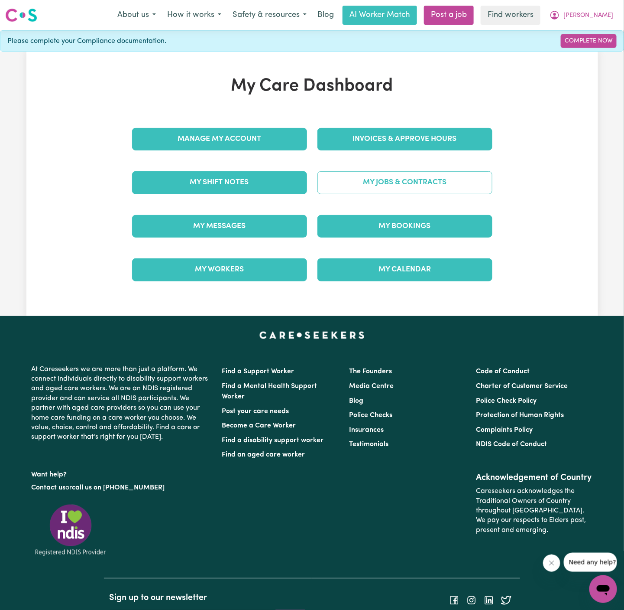
click at [450, 182] on link "My Jobs & Contracts" at bounding box center [405, 182] width 175 height 23
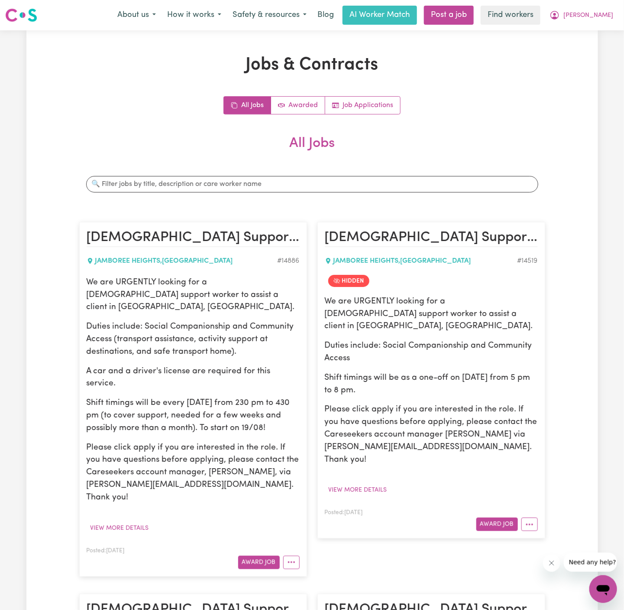
drag, startPoint x: 88, startPoint y: 279, endPoint x: 282, endPoint y: 403, distance: 230.9
click at [282, 403] on div "We are URGENTLY looking for a female support worker to assist a client in Jambo…" at bounding box center [193, 389] width 213 height 227
copy div "We are URGENTLY looking for a female support worker to assist a client in Jambo…"
click at [607, 13] on span "[PERSON_NAME]" at bounding box center [589, 16] width 50 height 10
click at [583, 48] on link "Logout" at bounding box center [584, 50] width 68 height 16
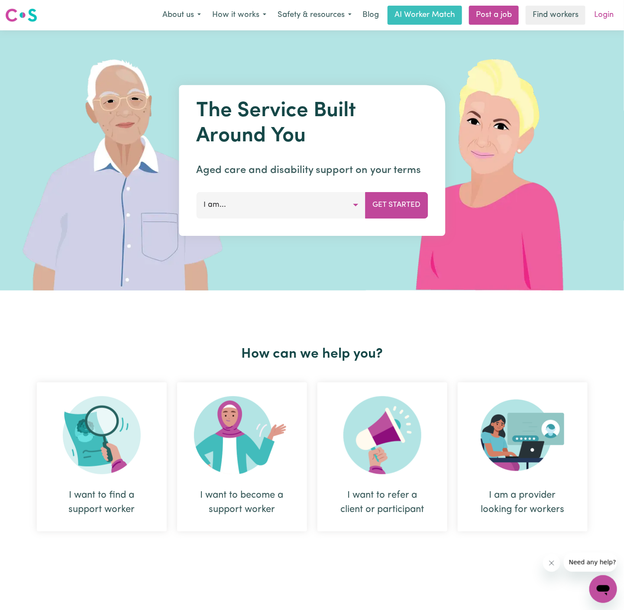
click at [605, 13] on link "Login" at bounding box center [604, 15] width 30 height 19
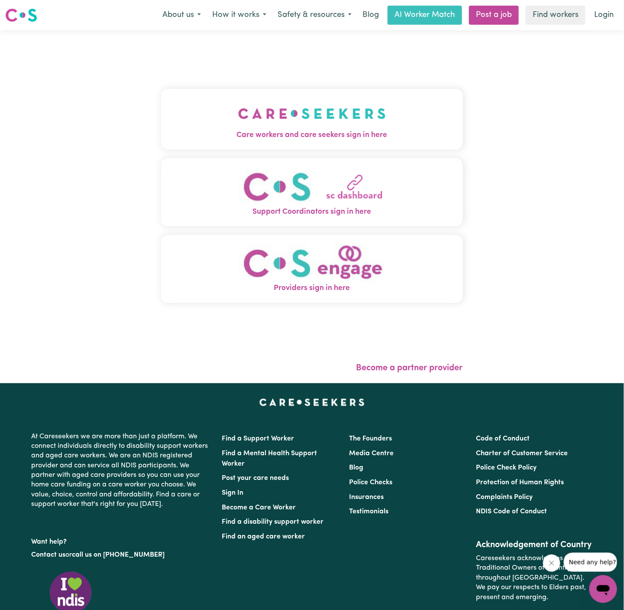
click at [308, 110] on img "Care workers and care seekers sign in here" at bounding box center [312, 113] width 148 height 32
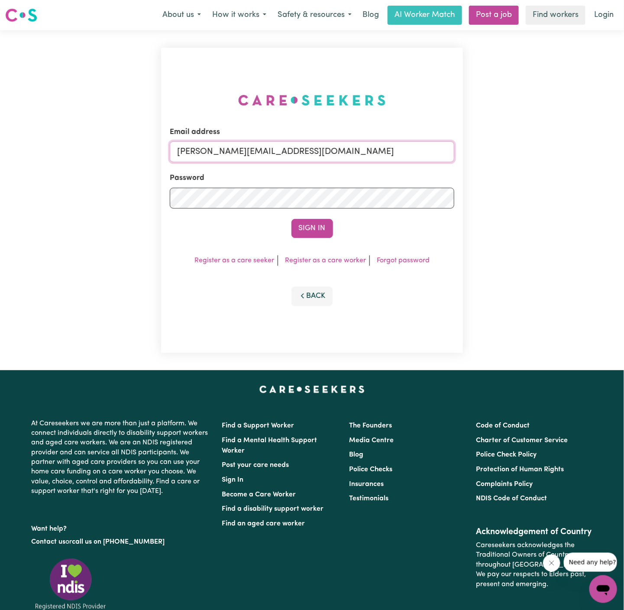
click at [370, 146] on input "dyan@careseekers.com.au" at bounding box center [312, 151] width 285 height 21
drag, startPoint x: 222, startPoint y: 154, endPoint x: 554, endPoint y: 156, distance: 331.9
click at [554, 156] on div "Email address superuser~AlbeyMtColahALC@careseekers.com.au Password Sign In Reg…" at bounding box center [312, 200] width 624 height 340
type input "superuser~DarylRichardsonLifeful@careseekers.com.au"
click at [315, 229] on button "Sign In" at bounding box center [313, 228] width 42 height 19
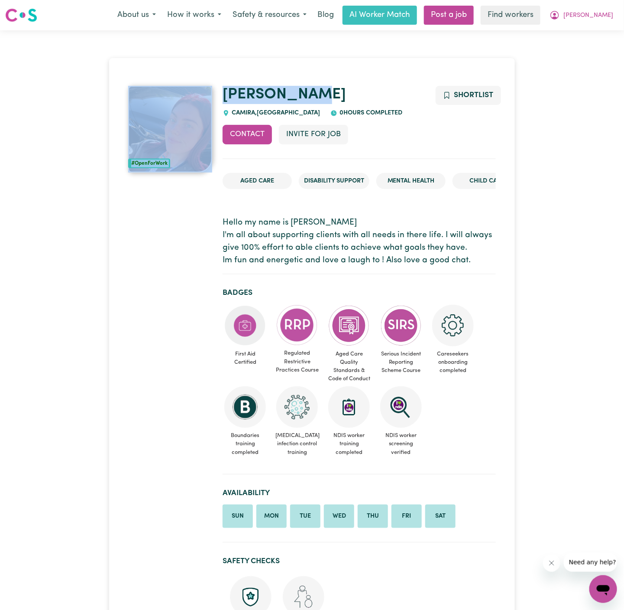
drag, startPoint x: 311, startPoint y: 95, endPoint x: 216, endPoint y: 91, distance: 94.5
copy div "#OpenForWork Taylor-Rose"
click at [244, 113] on span "CAMIRA , Queensland" at bounding box center [275, 113] width 91 height 6
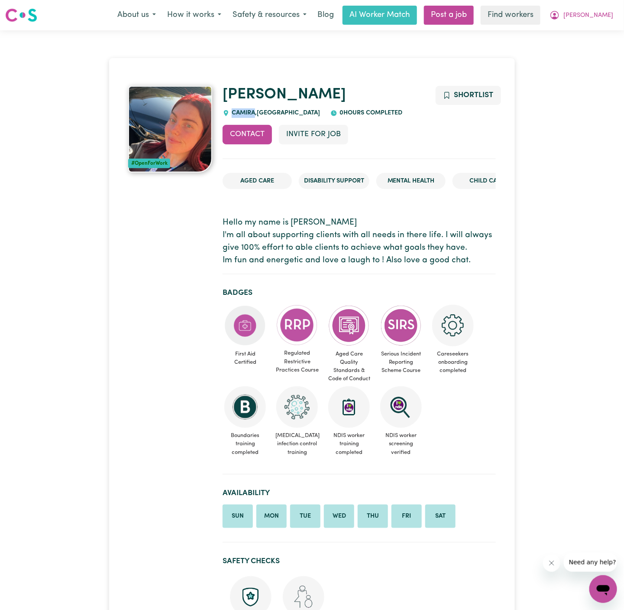
click at [244, 113] on span "CAMIRA , Queensland" at bounding box center [275, 113] width 91 height 6
copy span "CAMIRA"
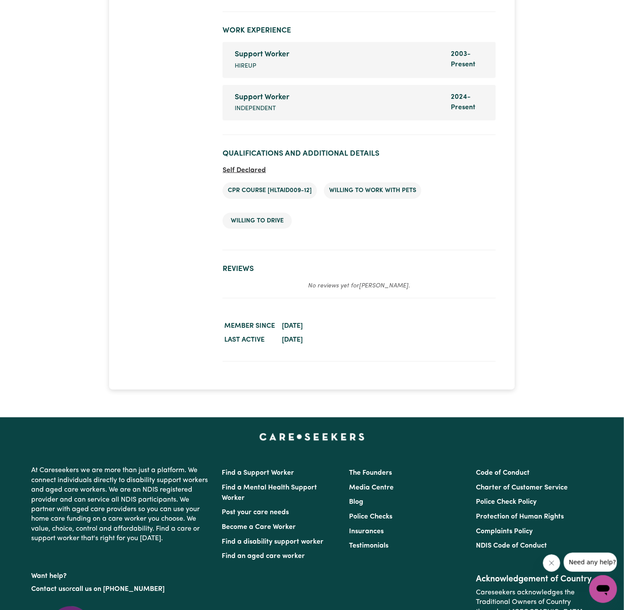
scroll to position [1554, 0]
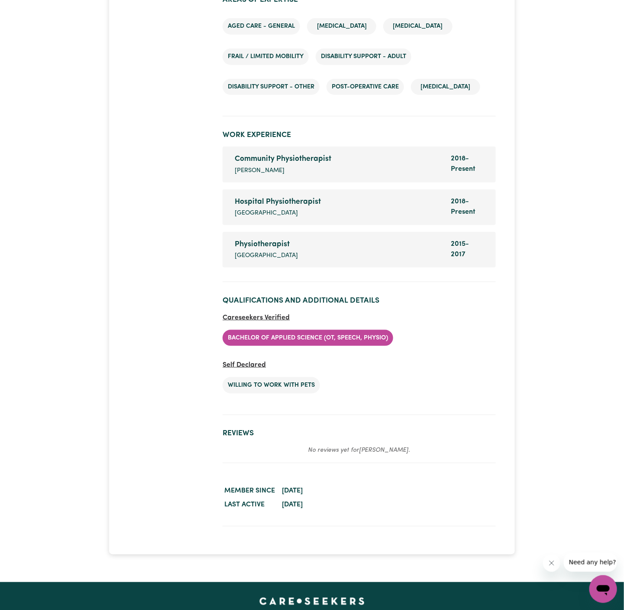
scroll to position [1579, 0]
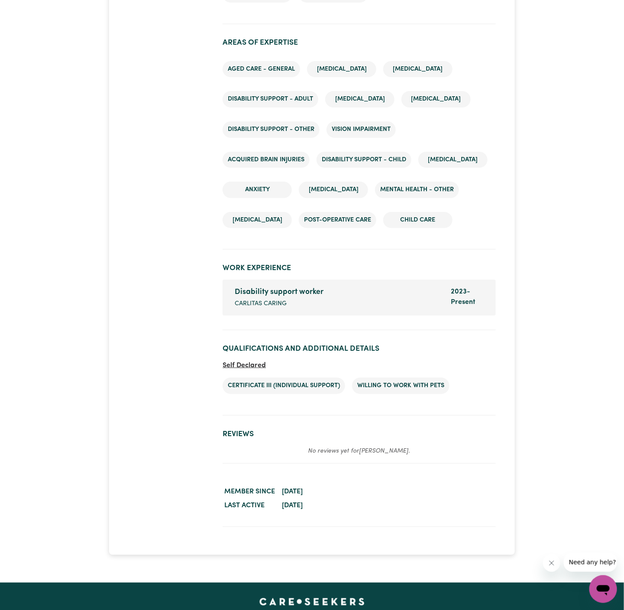
scroll to position [1325, 0]
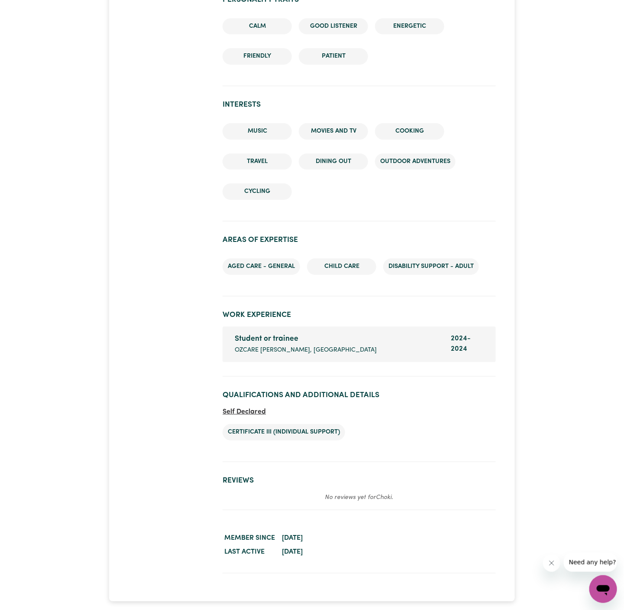
scroll to position [1017, 0]
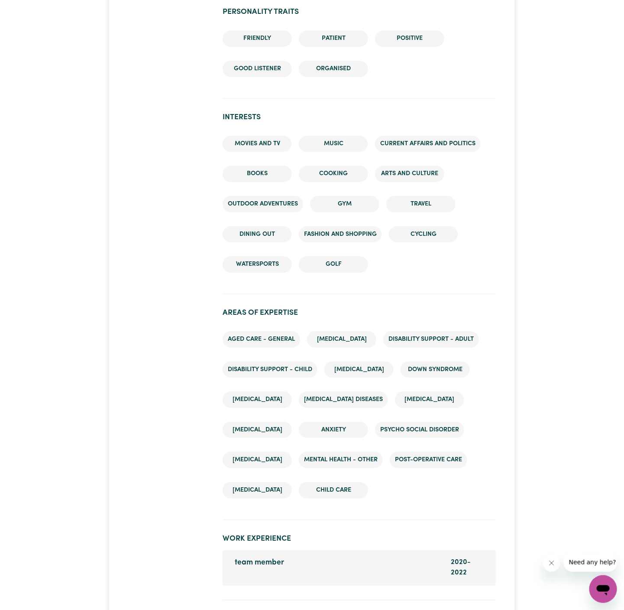
scroll to position [1230, 0]
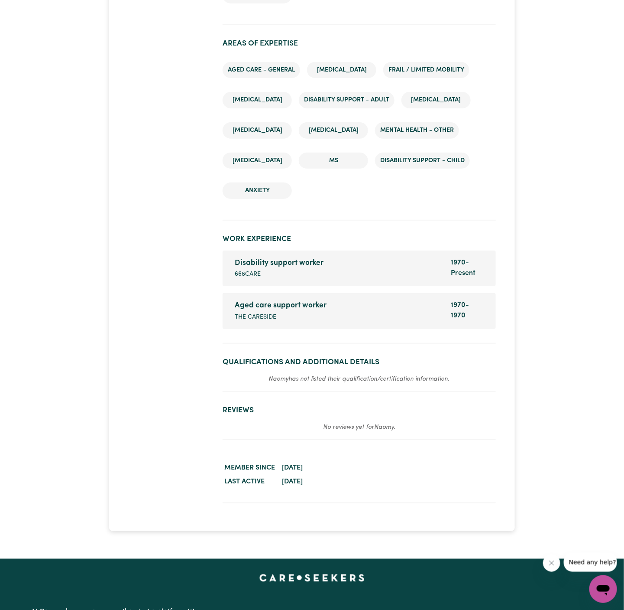
scroll to position [1337, 0]
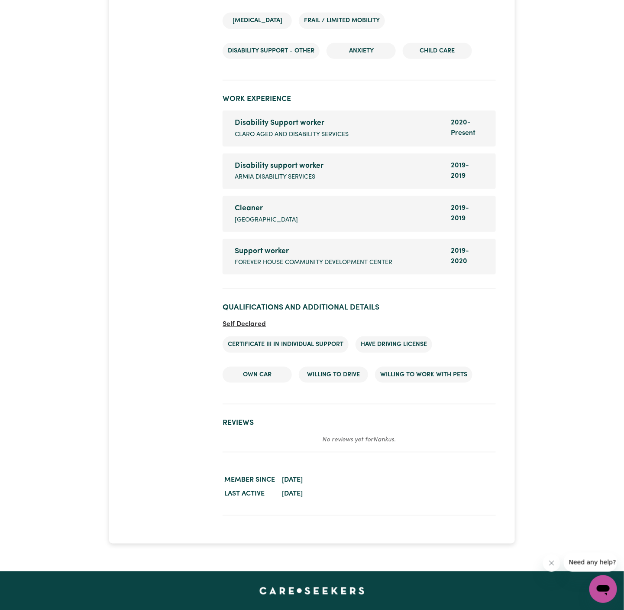
scroll to position [1482, 0]
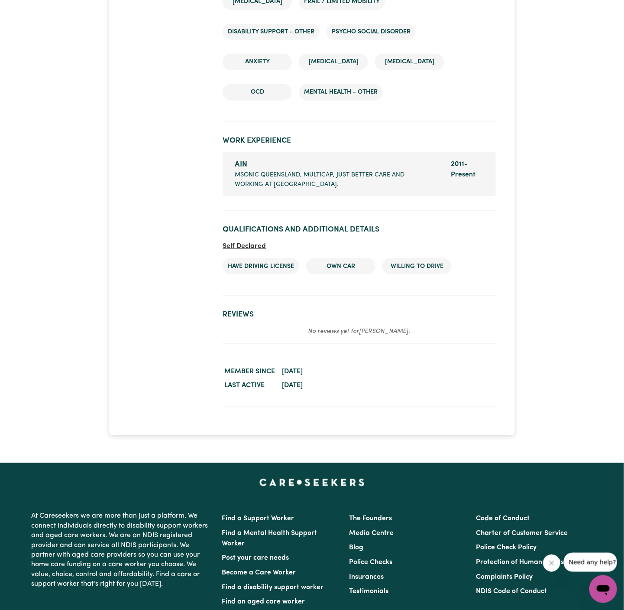
scroll to position [1552, 0]
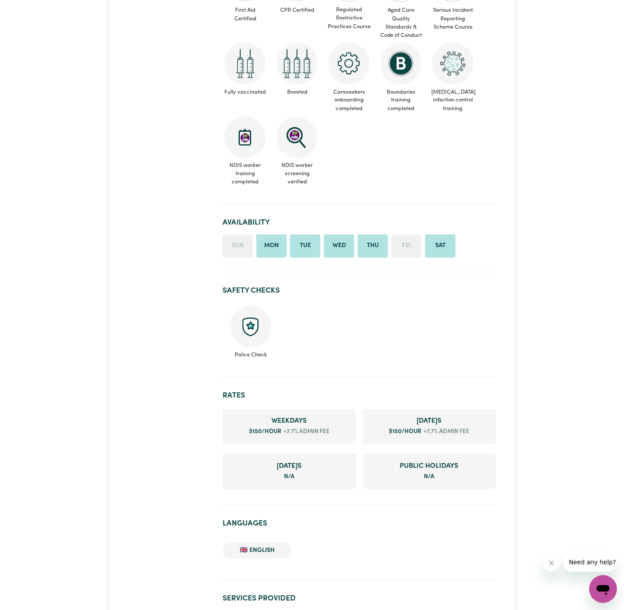
scroll to position [524, 0]
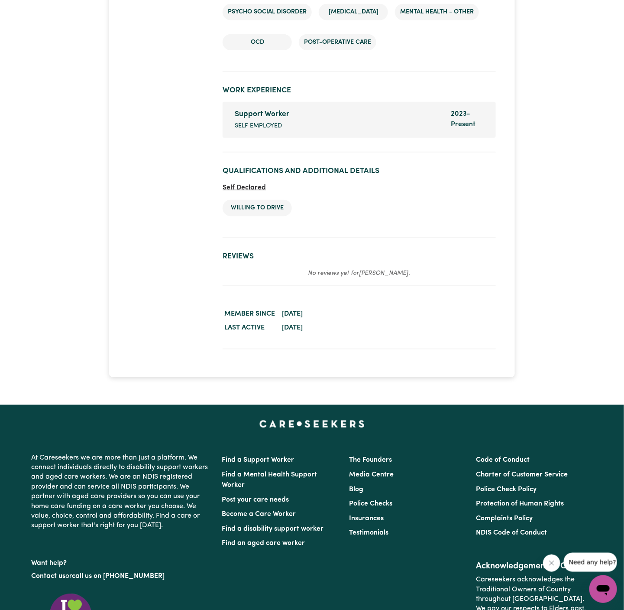
scroll to position [1463, 0]
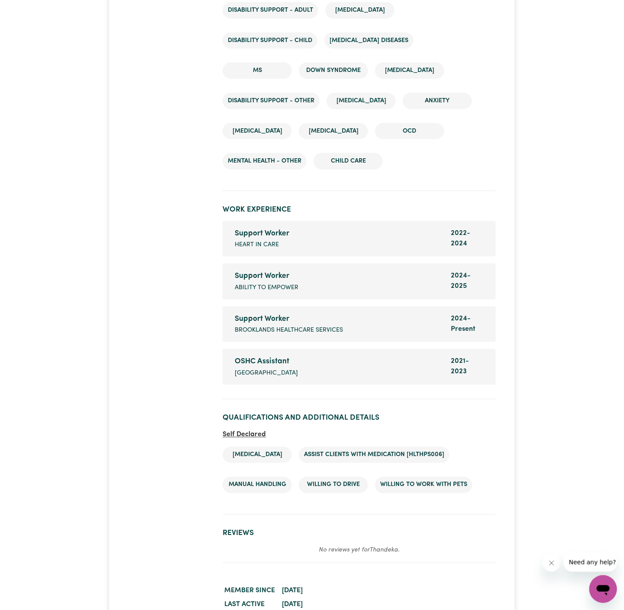
scroll to position [1679, 0]
